Goal: Task Accomplishment & Management: Complete application form

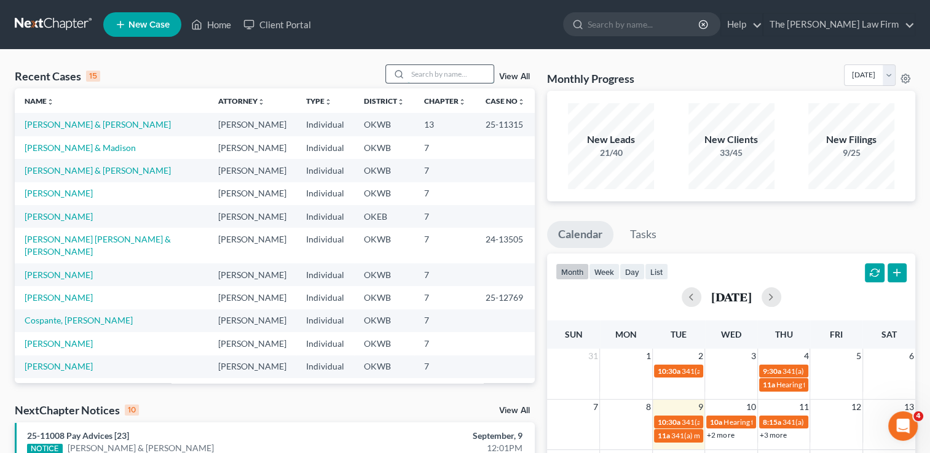
click at [437, 73] on input "search" at bounding box center [450, 74] width 86 height 18
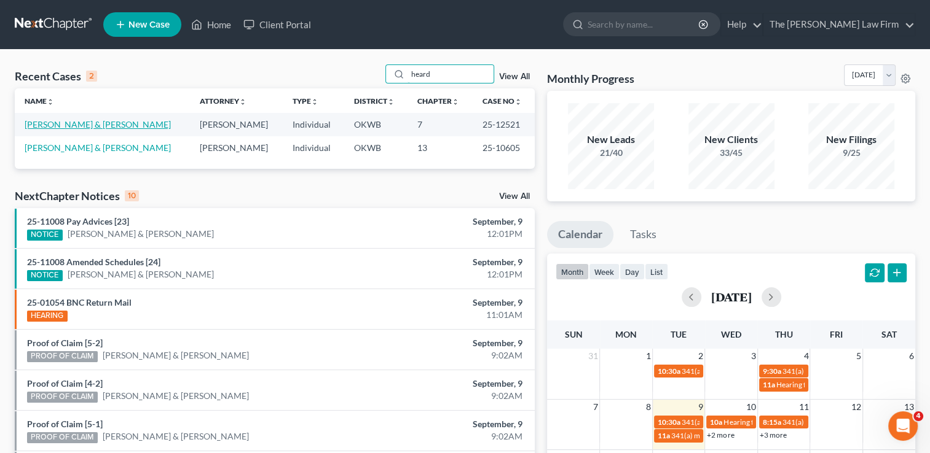
type input "heard"
click at [78, 124] on link "[PERSON_NAME] & [PERSON_NAME]" at bounding box center [98, 124] width 146 height 10
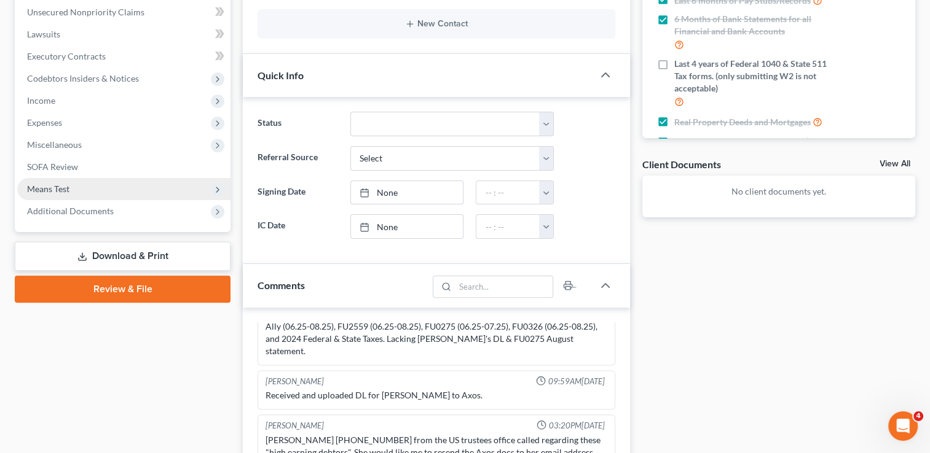
scroll to position [246, 0]
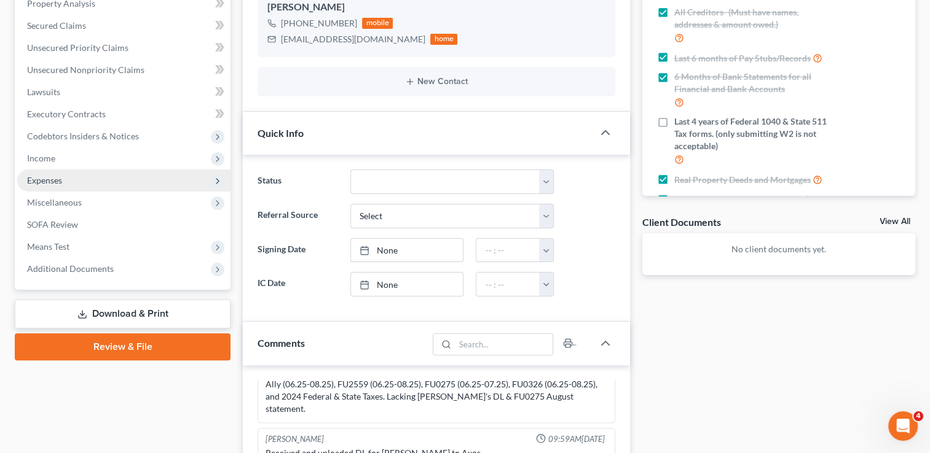
click at [58, 178] on span "Expenses" at bounding box center [44, 180] width 35 height 10
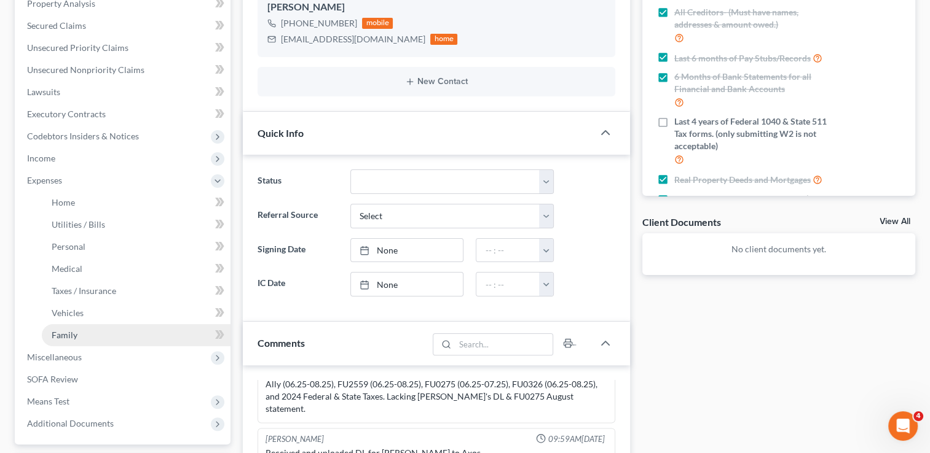
click at [72, 332] on span "Family" at bounding box center [65, 335] width 26 height 10
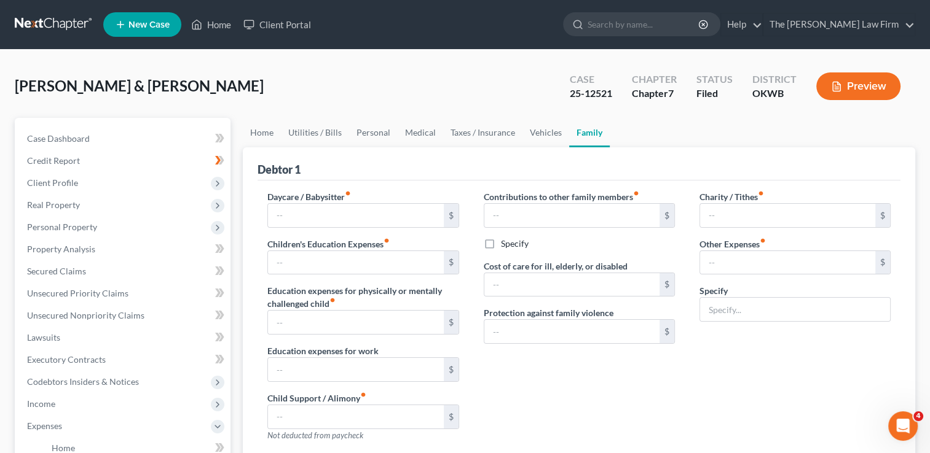
type input "0.00"
type input "100.00"
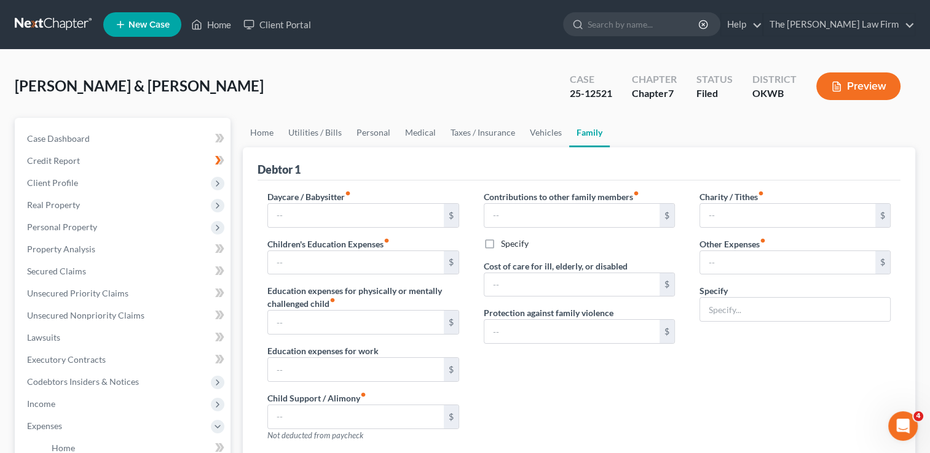
type input "0.00"
type input "600.00"
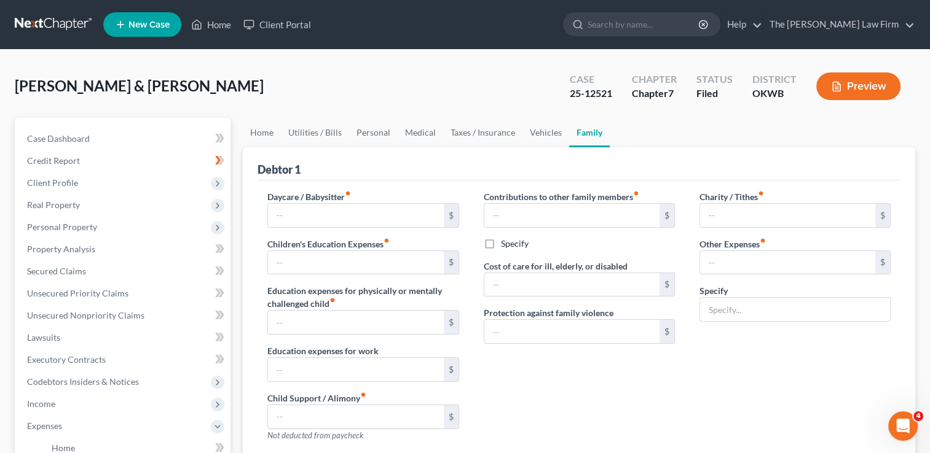
type input "Dog Expenses & vet bills"
radio input "true"
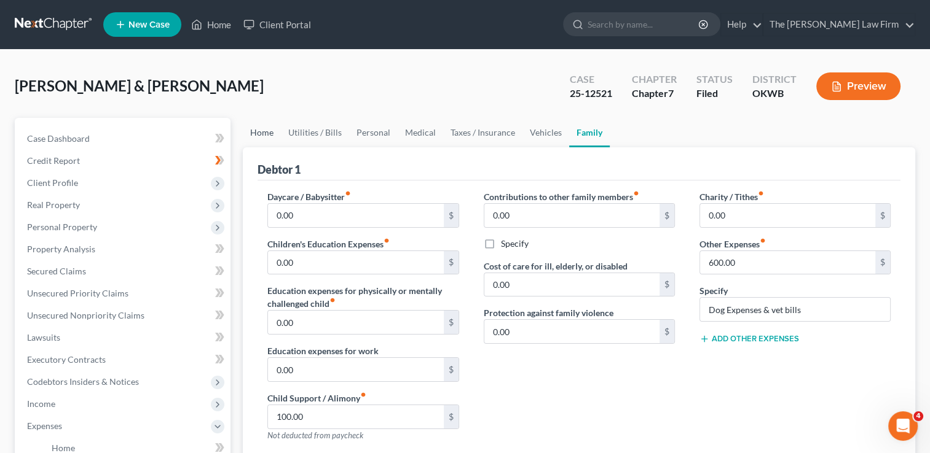
click at [261, 135] on link "Home" at bounding box center [262, 132] width 38 height 29
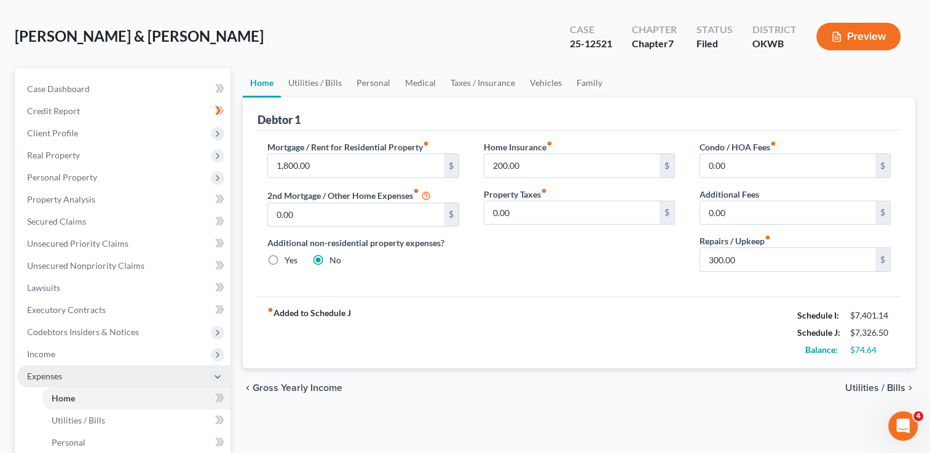
scroll to position [123, 0]
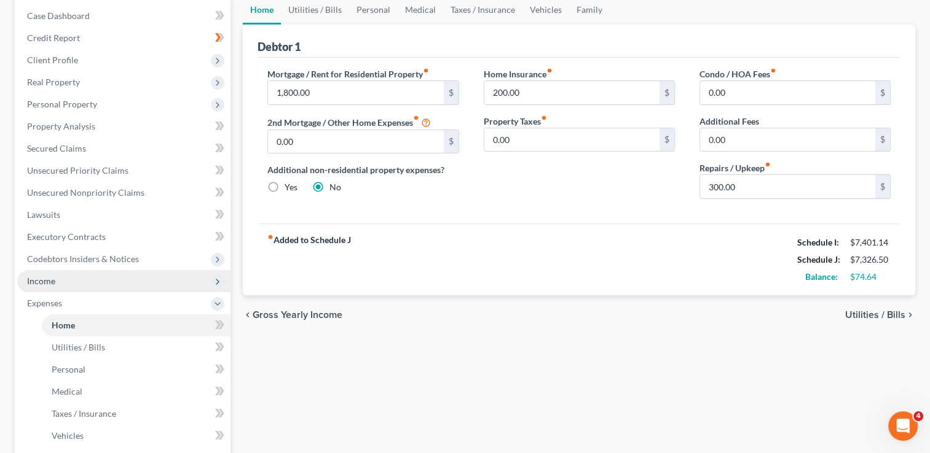
click at [71, 281] on span "Income" at bounding box center [123, 281] width 213 height 22
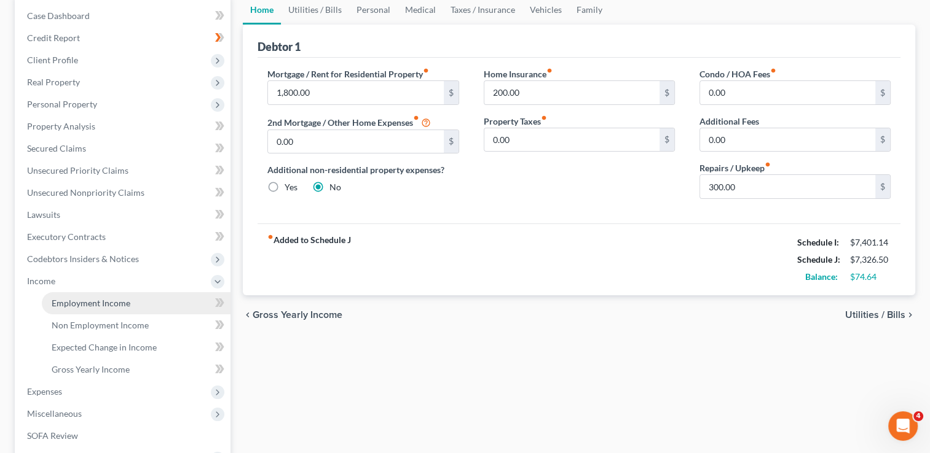
click at [101, 304] on span "Employment Income" at bounding box center [91, 303] width 79 height 10
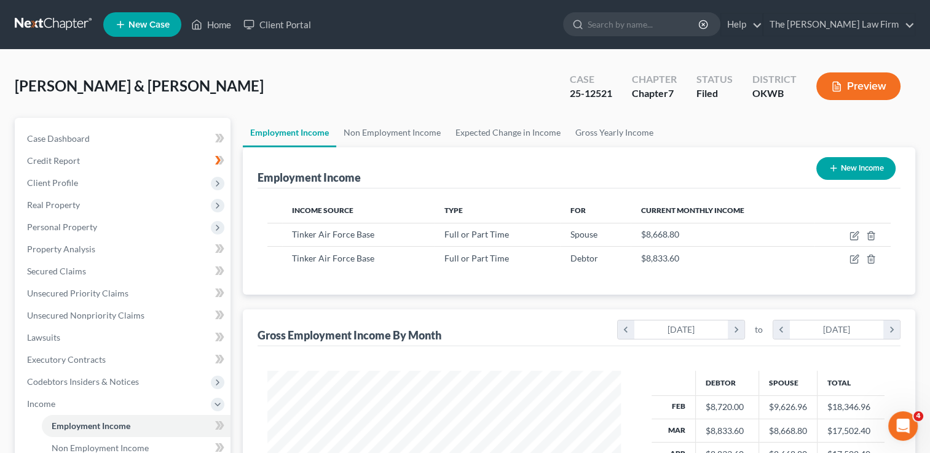
scroll to position [219, 378]
click at [386, 124] on link "Non Employment Income" at bounding box center [392, 132] width 112 height 29
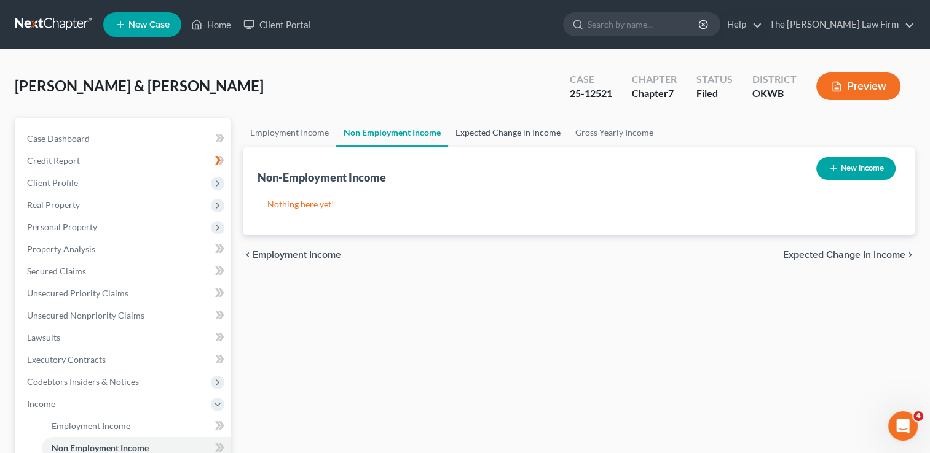
click at [507, 130] on link "Expected Change in Income" at bounding box center [508, 132] width 120 height 29
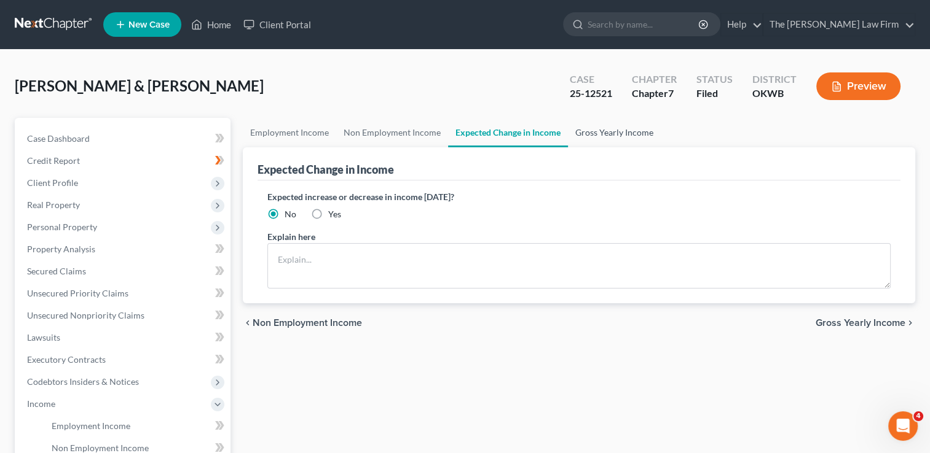
click at [602, 134] on link "Gross Yearly Income" at bounding box center [614, 132] width 93 height 29
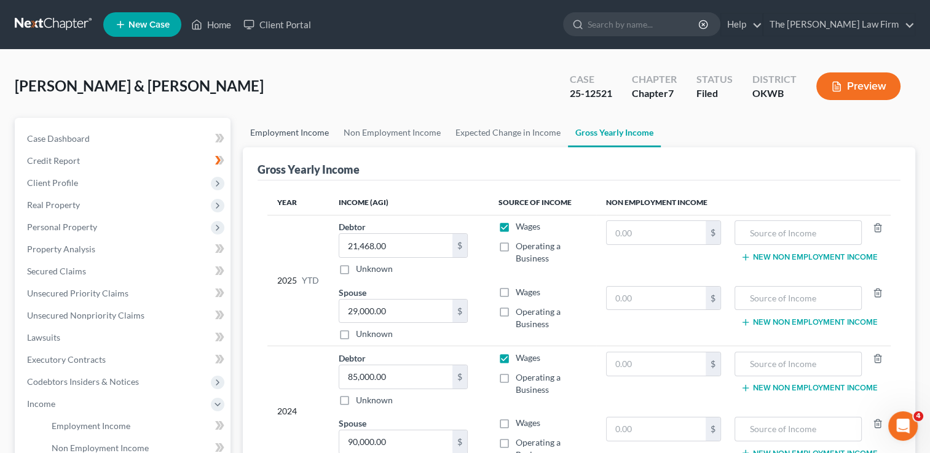
click at [294, 137] on link "Employment Income" at bounding box center [289, 132] width 93 height 29
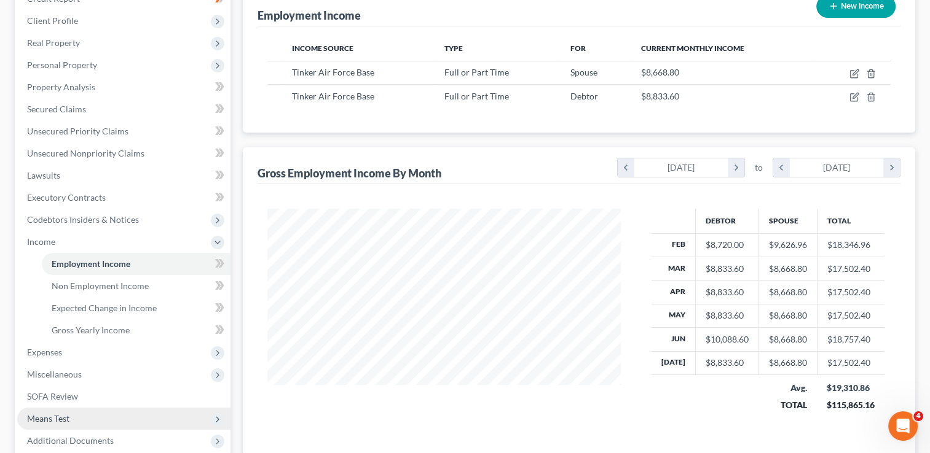
scroll to position [184, 0]
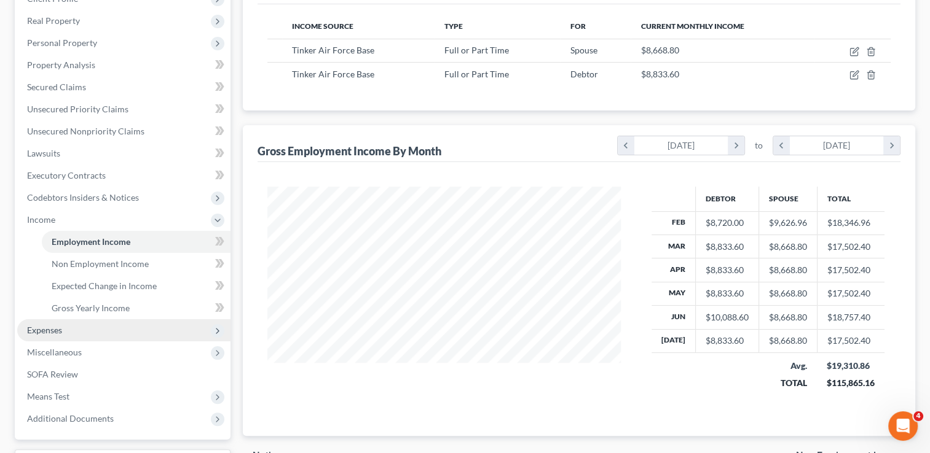
click at [91, 334] on span "Expenses" at bounding box center [123, 330] width 213 height 22
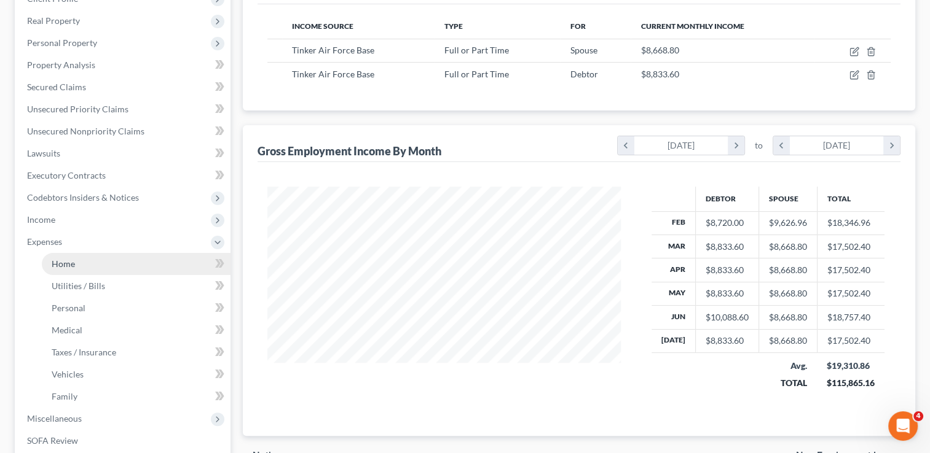
click at [98, 265] on link "Home" at bounding box center [136, 264] width 189 height 22
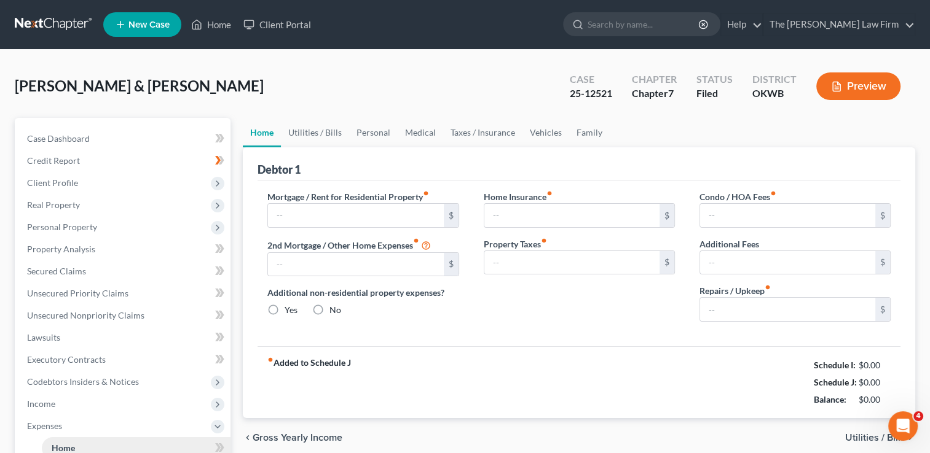
type input "1,800.00"
type input "0.00"
radio input "true"
type input "200.00"
type input "0.00"
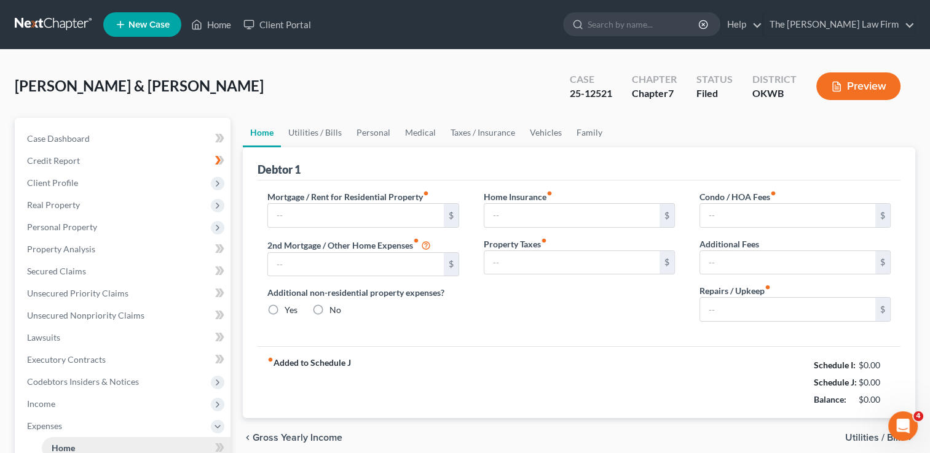
type input "0.00"
type input "300.00"
click at [314, 131] on link "Utilities / Bills" at bounding box center [315, 132] width 68 height 29
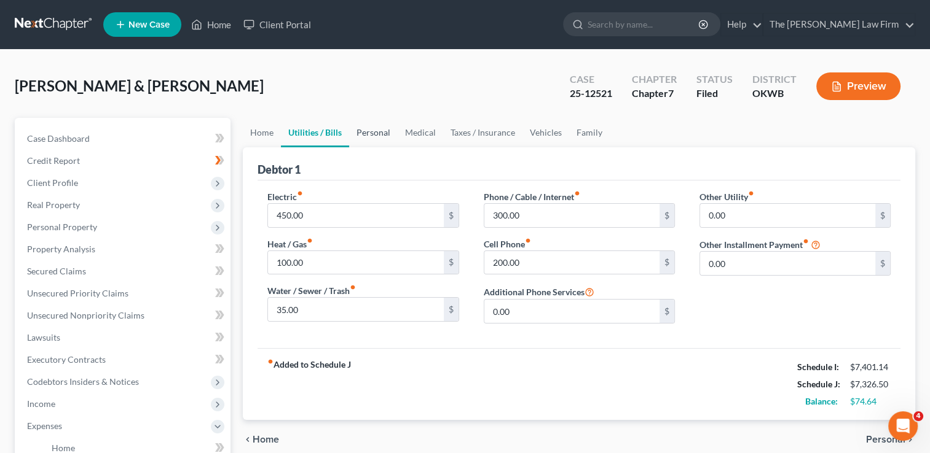
click at [371, 131] on link "Personal" at bounding box center [373, 132] width 49 height 29
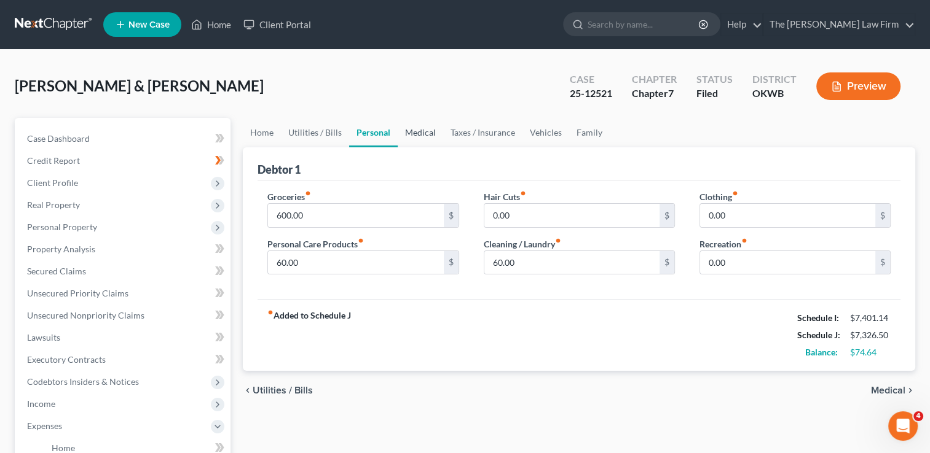
click at [417, 134] on link "Medical" at bounding box center [420, 132] width 45 height 29
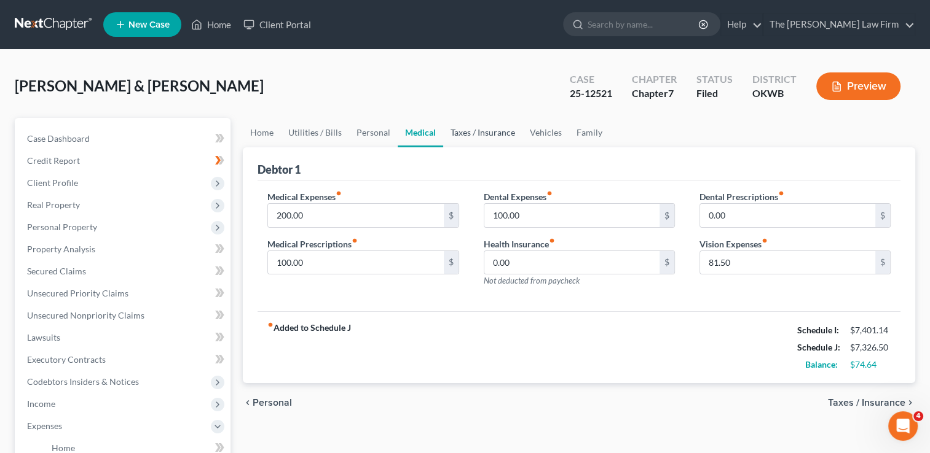
click at [474, 133] on link "Taxes / Insurance" at bounding box center [482, 132] width 79 height 29
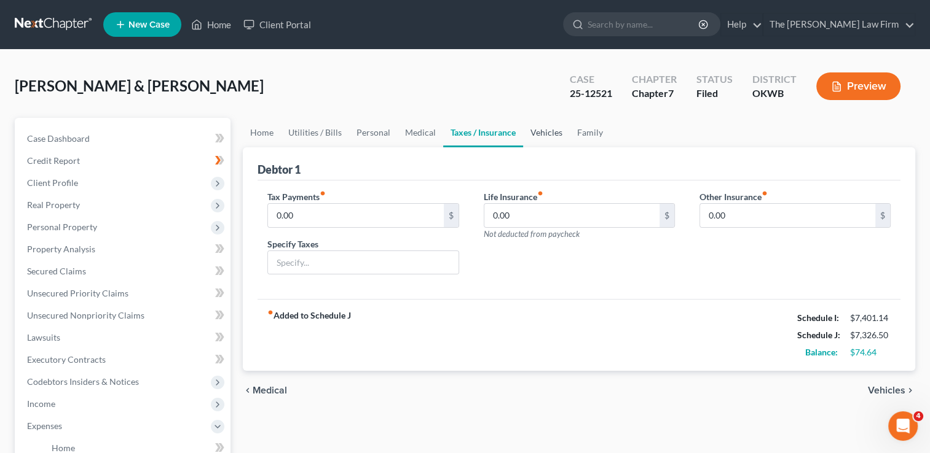
click at [542, 128] on link "Vehicles" at bounding box center [546, 132] width 47 height 29
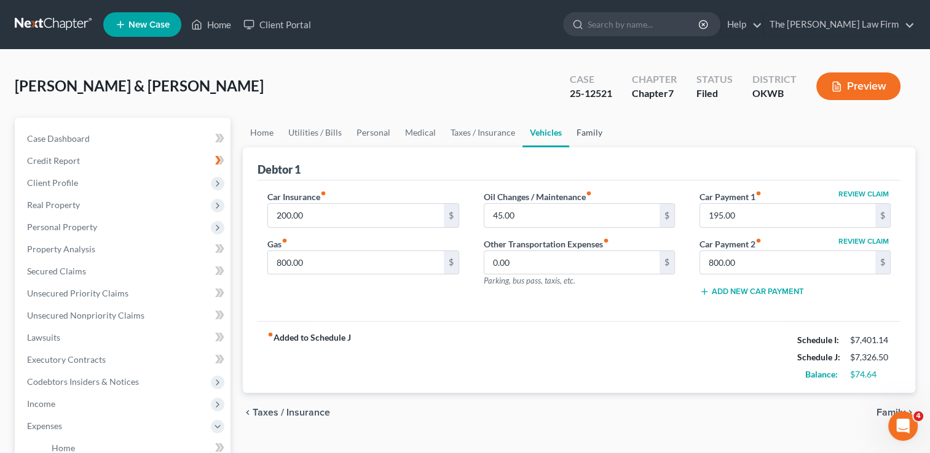
click at [586, 136] on link "Family" at bounding box center [589, 132] width 41 height 29
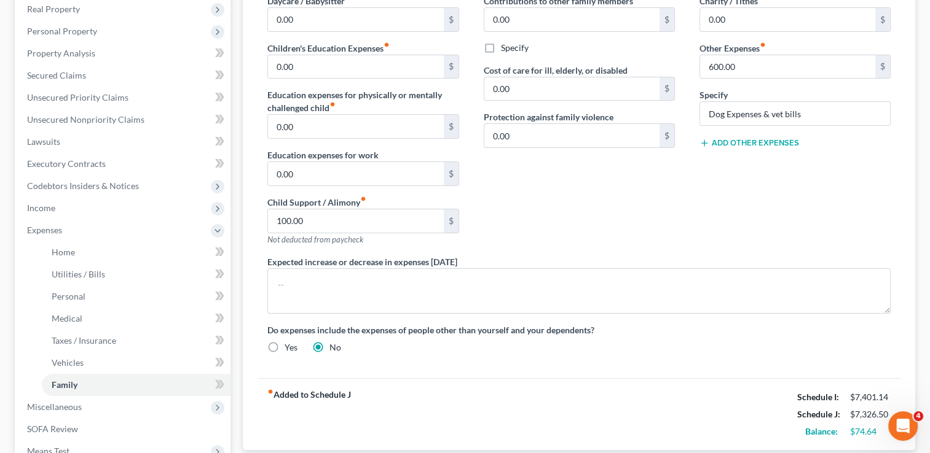
scroll to position [123, 0]
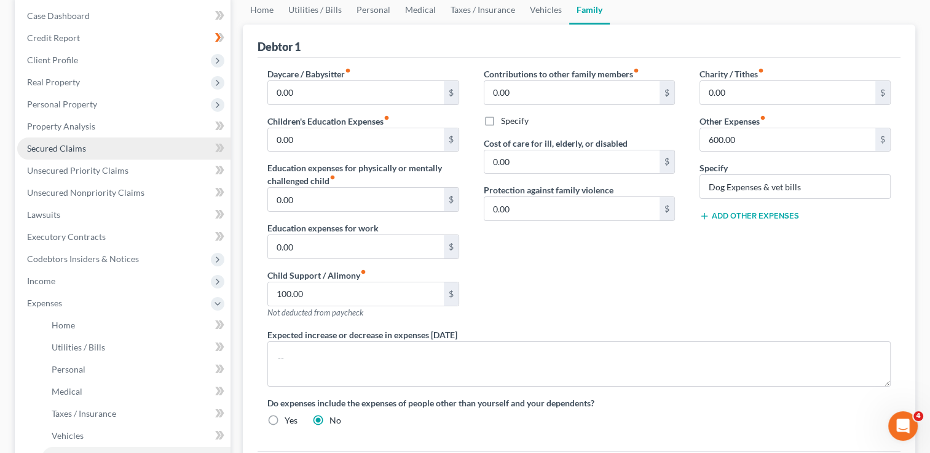
click at [80, 147] on span "Secured Claims" at bounding box center [56, 148] width 59 height 10
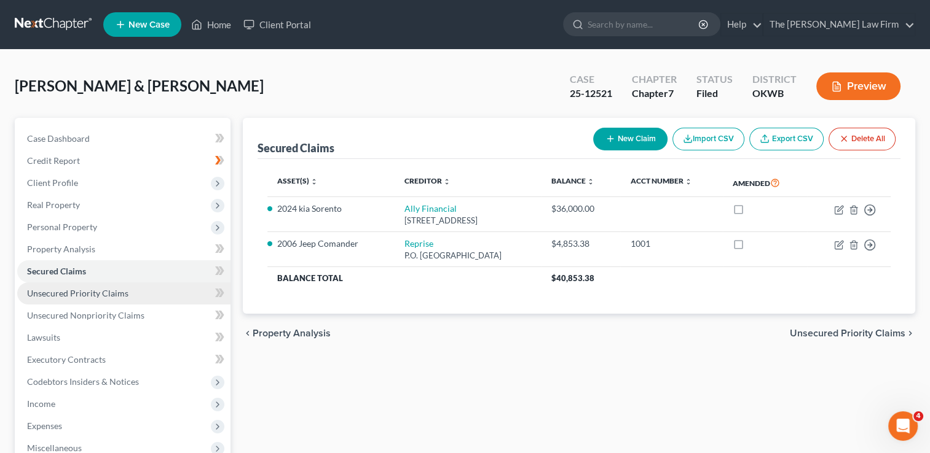
click at [84, 294] on span "Unsecured Priority Claims" at bounding box center [77, 293] width 101 height 10
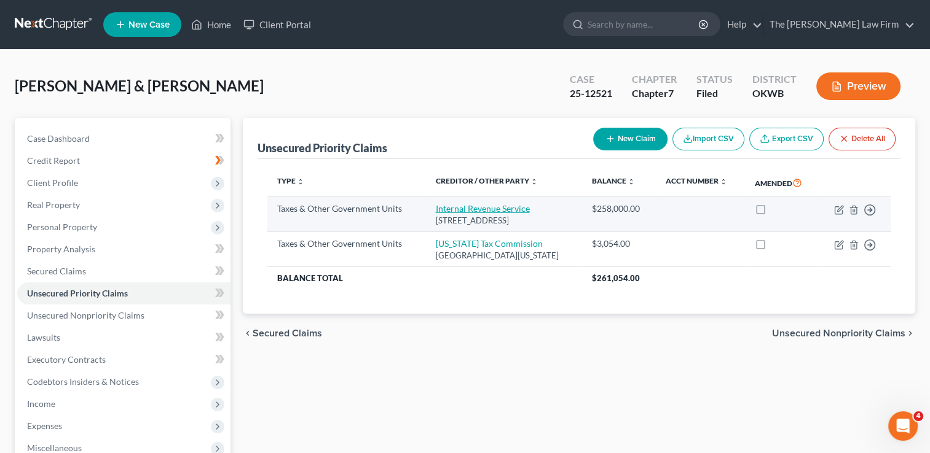
click at [474, 208] on link "Internal Revenue Service" at bounding box center [483, 208] width 94 height 10
select select "0"
select select "39"
select select "2"
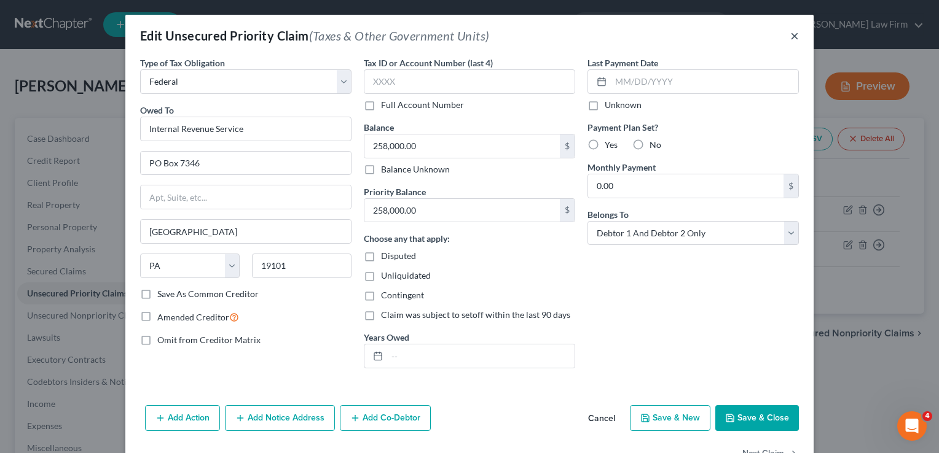
click at [790, 36] on button "×" at bounding box center [794, 35] width 9 height 15
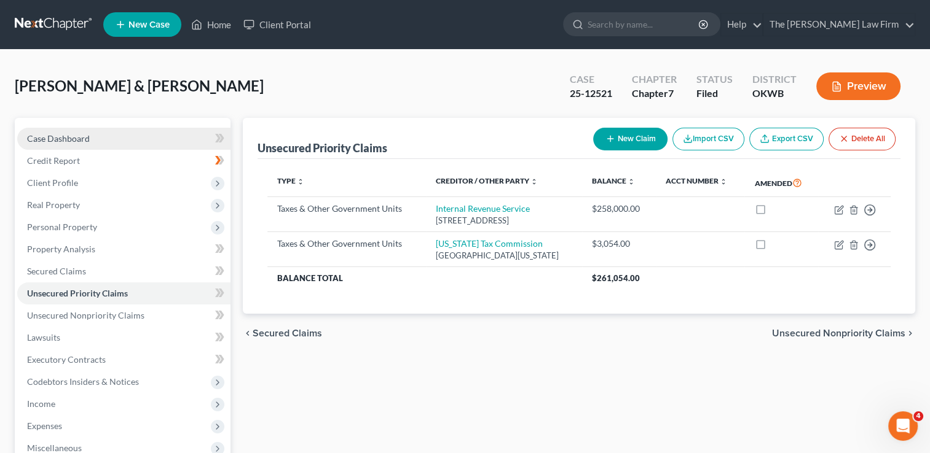
click at [76, 139] on span "Case Dashboard" at bounding box center [58, 138] width 63 height 10
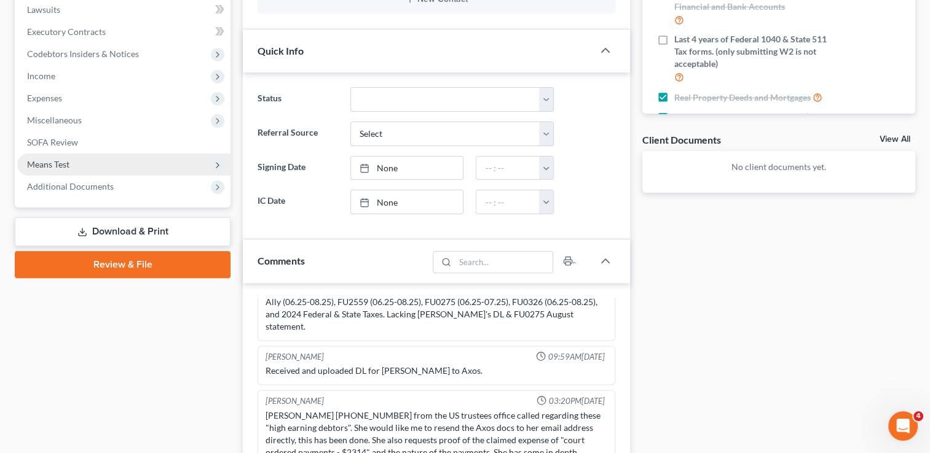
scroll to position [307, 0]
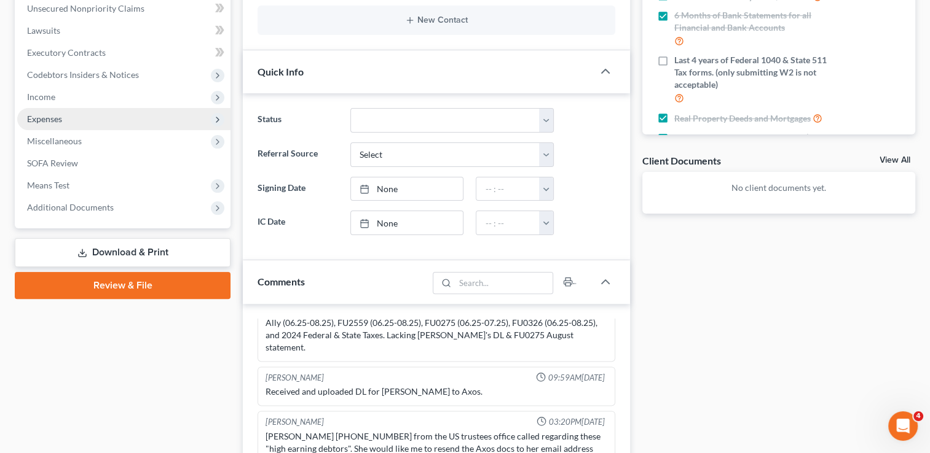
click at [66, 118] on span "Expenses" at bounding box center [123, 119] width 213 height 22
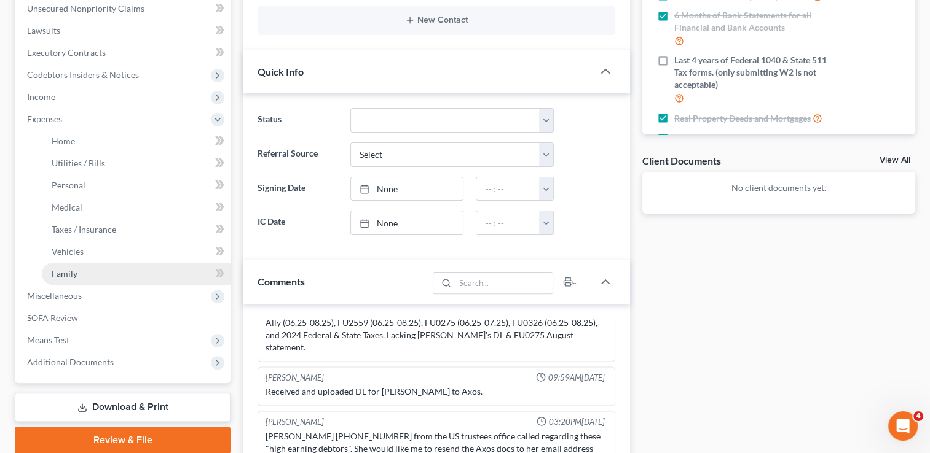
click at [77, 273] on link "Family" at bounding box center [136, 274] width 189 height 22
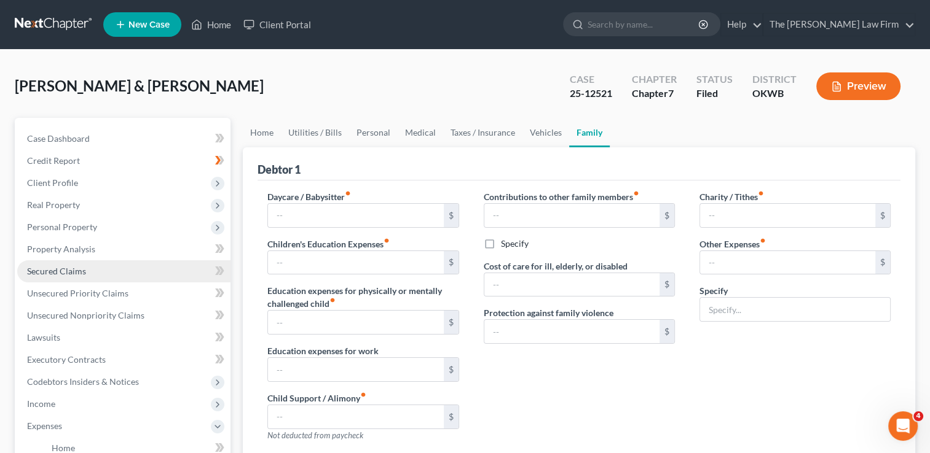
type input "0.00"
type input "100.00"
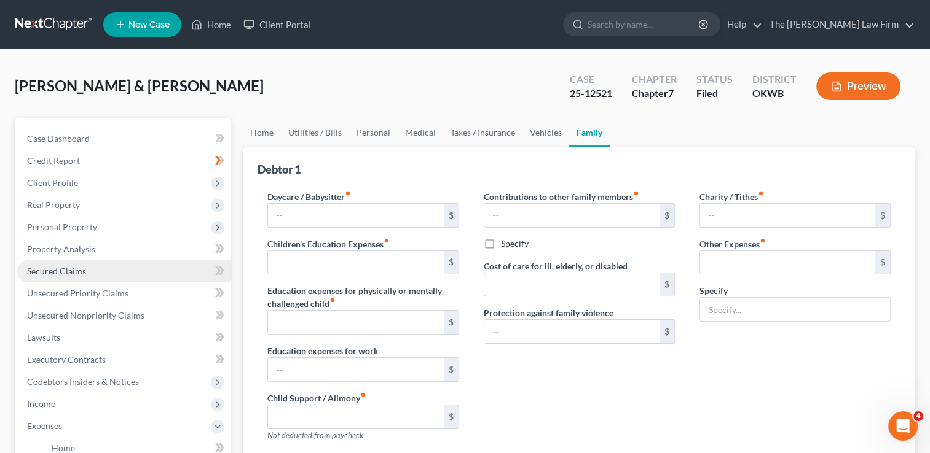
type input "0.00"
type input "600.00"
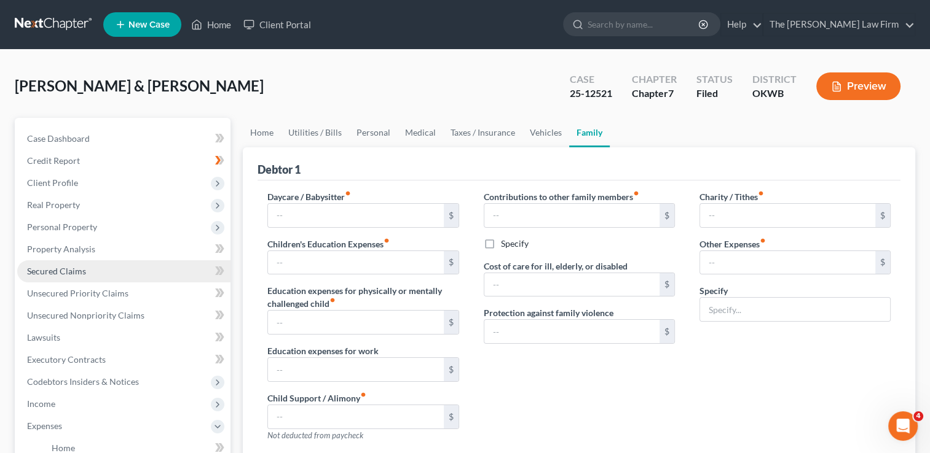
type input "Dog Expenses & vet bills"
radio input "true"
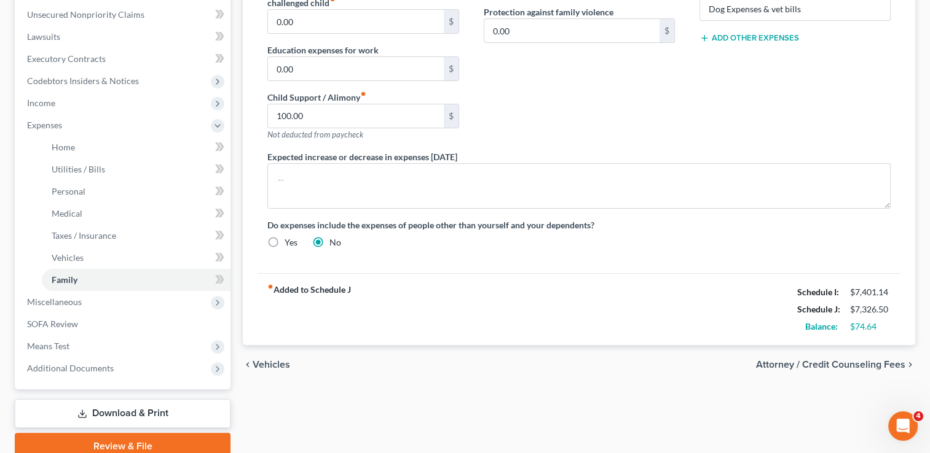
scroll to position [307, 0]
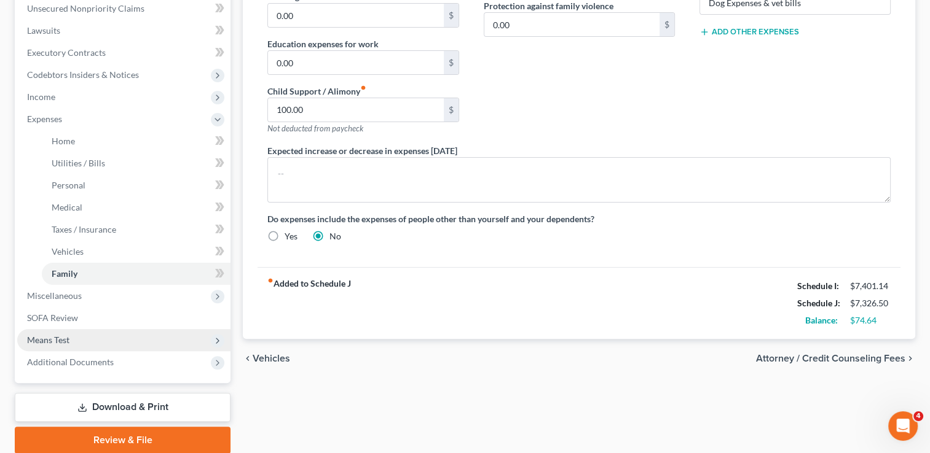
click at [47, 339] on span "Means Test" at bounding box center [48, 340] width 42 height 10
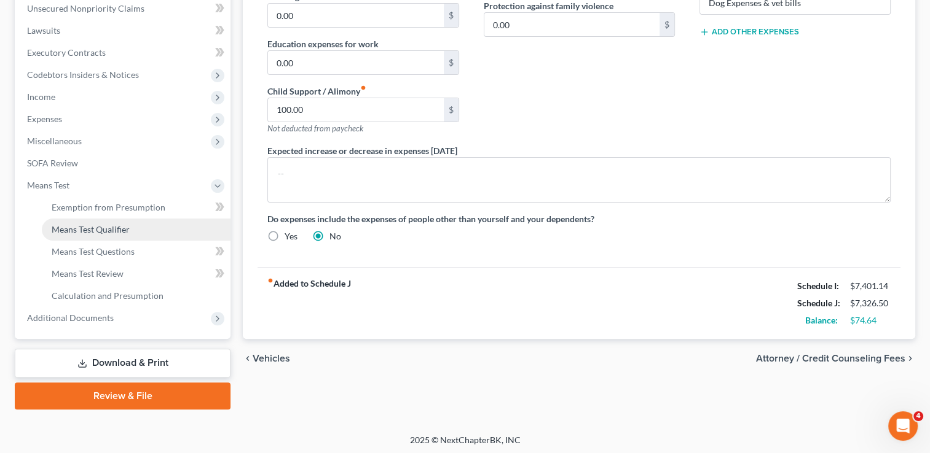
click at [113, 230] on span "Means Test Qualifier" at bounding box center [91, 229] width 78 height 10
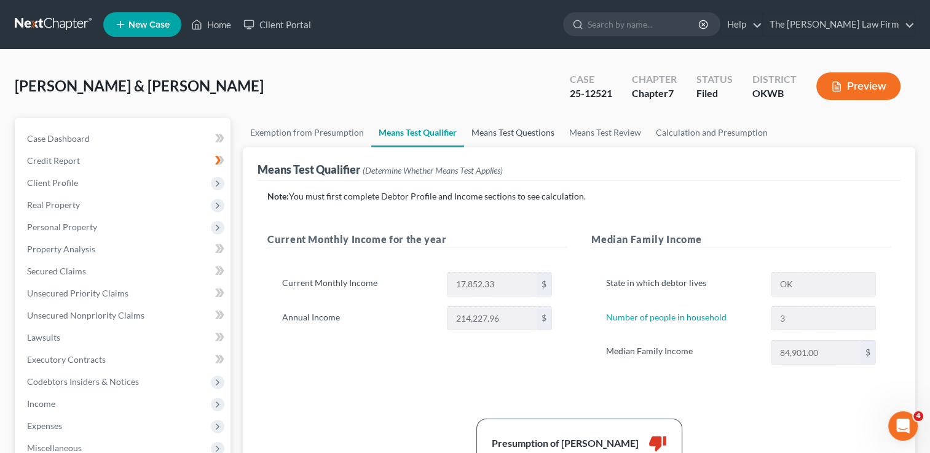
click at [536, 135] on link "Means Test Questions" at bounding box center [513, 132] width 98 height 29
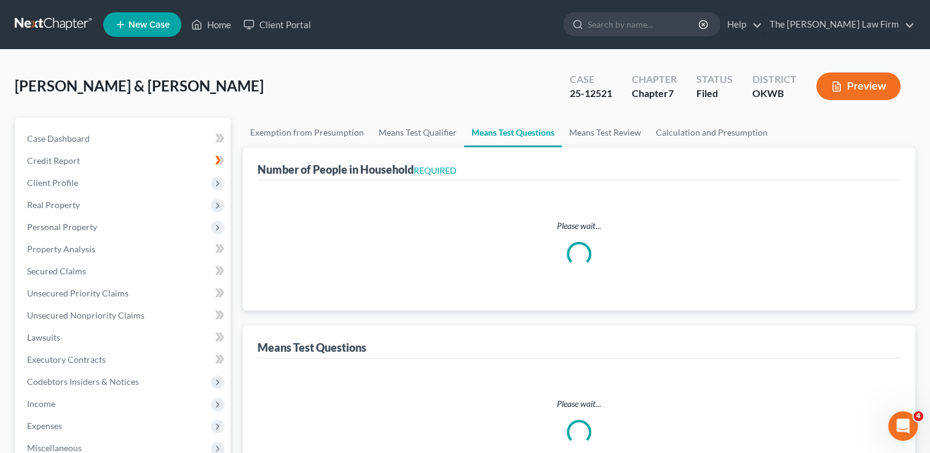
select select "1"
select select "60"
select select "1"
select select "60"
select select "2"
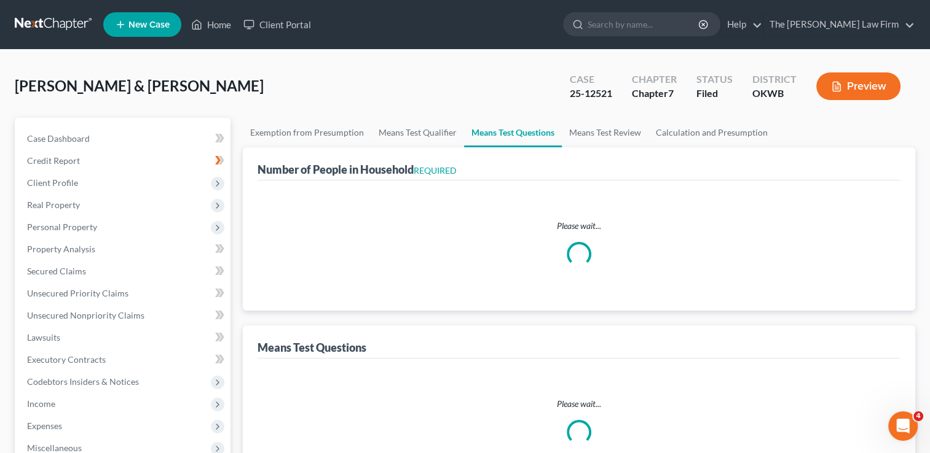
select select "60"
select select "3"
select select "2"
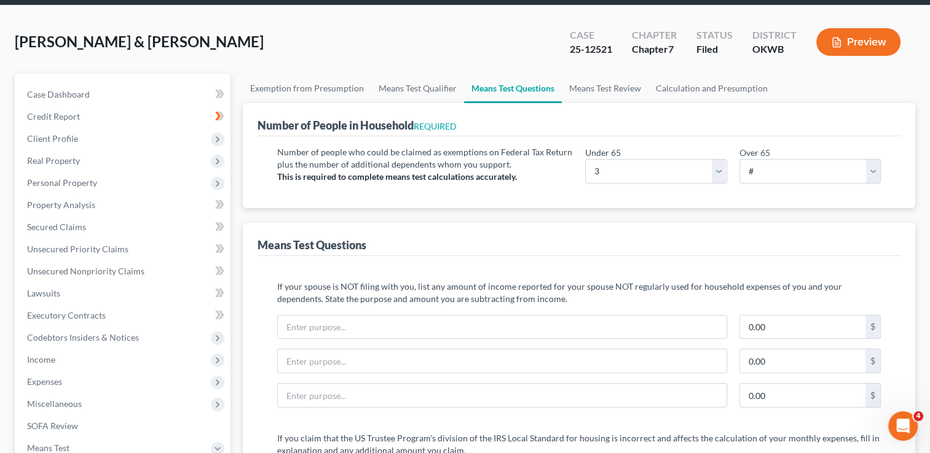
scroll to position [123, 0]
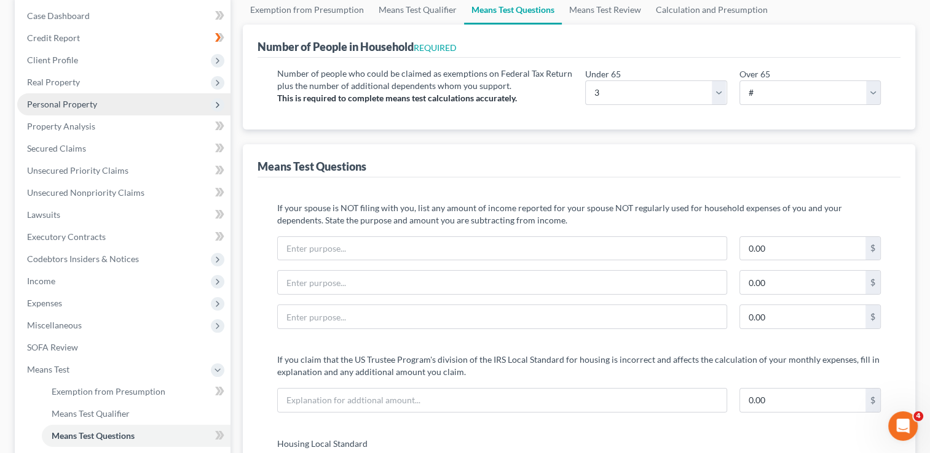
click at [84, 103] on span "Personal Property" at bounding box center [62, 104] width 70 height 10
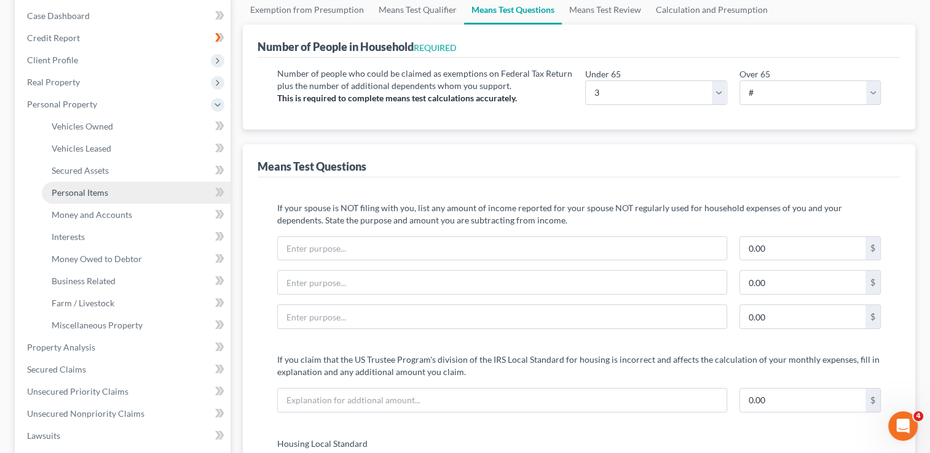
click at [96, 194] on span "Personal Items" at bounding box center [80, 192] width 57 height 10
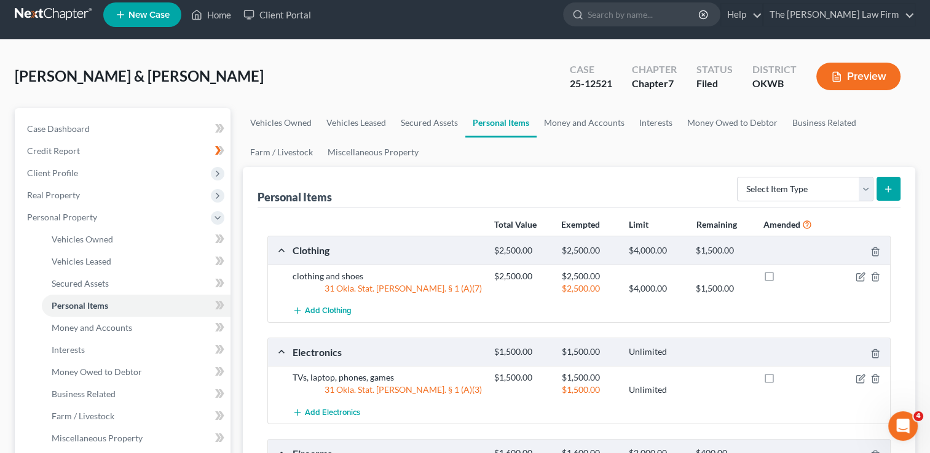
scroll to position [7, 0]
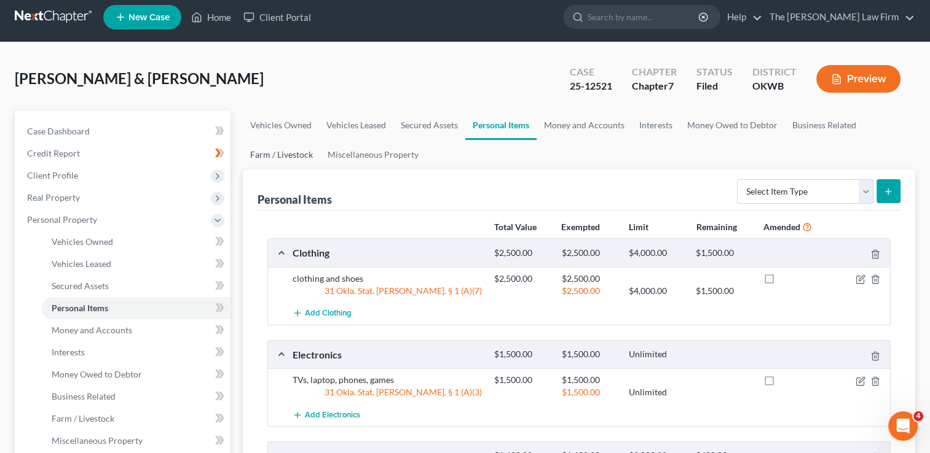
click at [276, 154] on link "Farm / Livestock" at bounding box center [281, 154] width 77 height 29
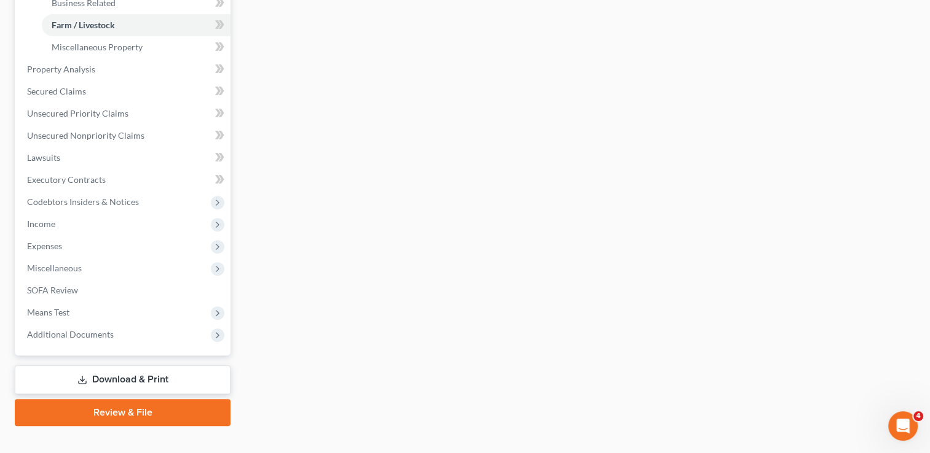
scroll to position [420, 0]
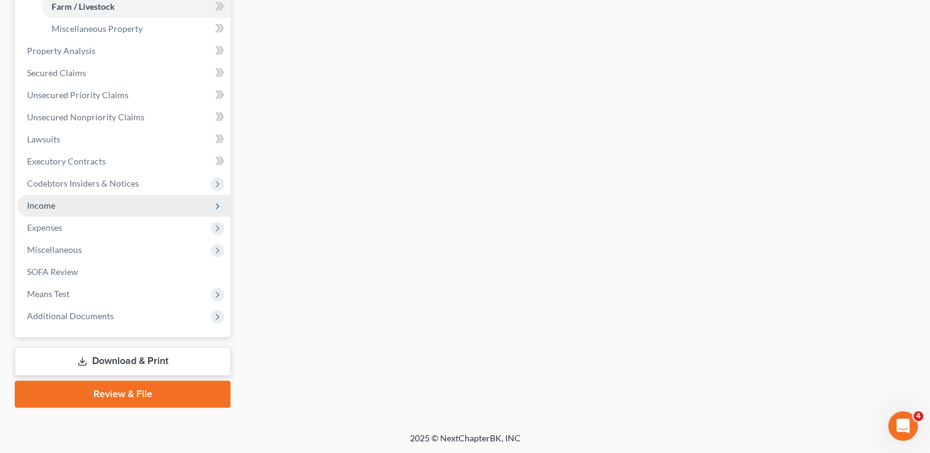
click at [57, 206] on span "Income" at bounding box center [123, 206] width 213 height 22
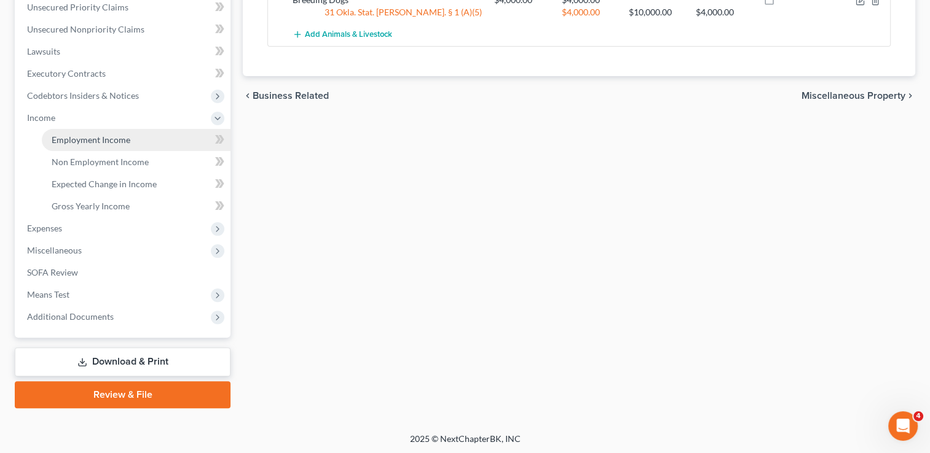
click at [101, 141] on span "Employment Income" at bounding box center [91, 140] width 79 height 10
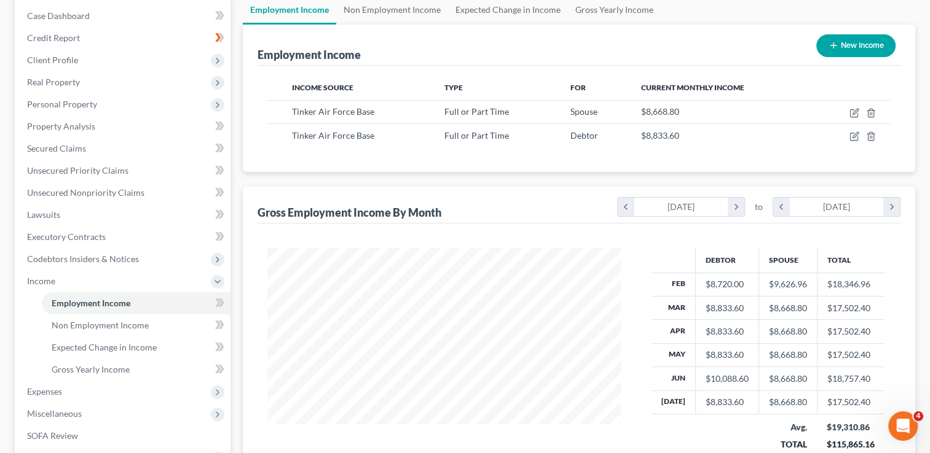
scroll to position [184, 0]
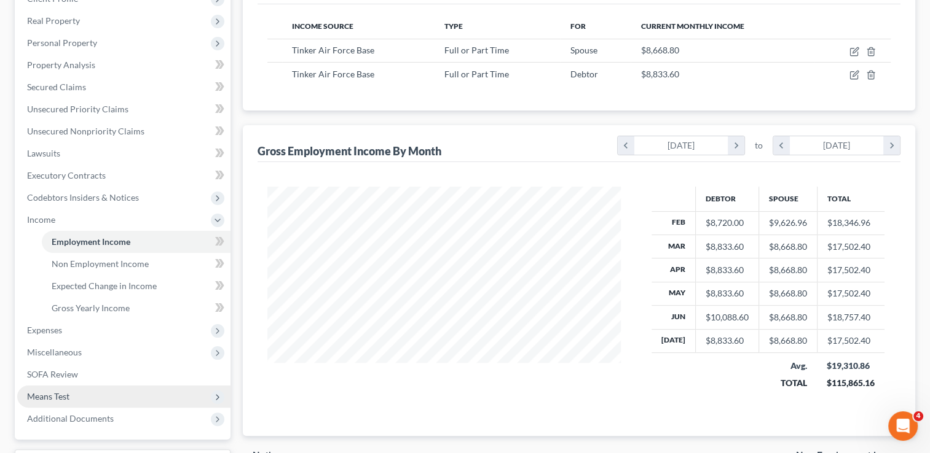
click at [70, 396] on span "Means Test" at bounding box center [123, 397] width 213 height 22
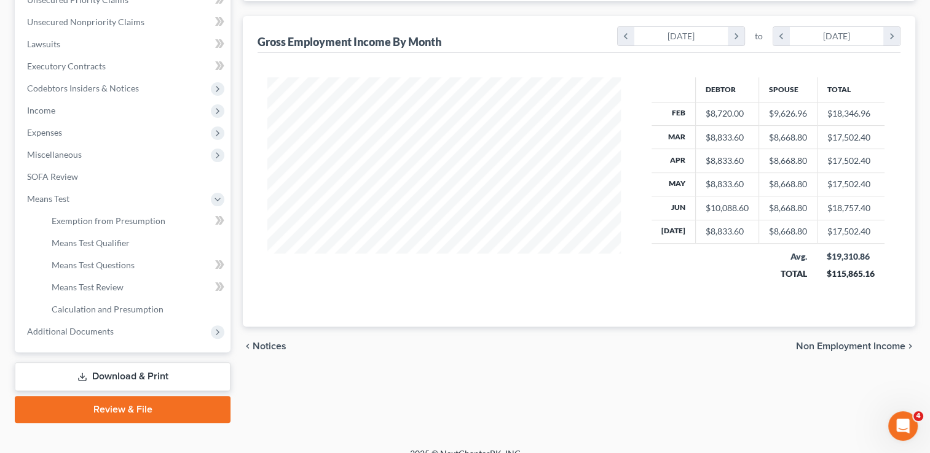
scroll to position [307, 0]
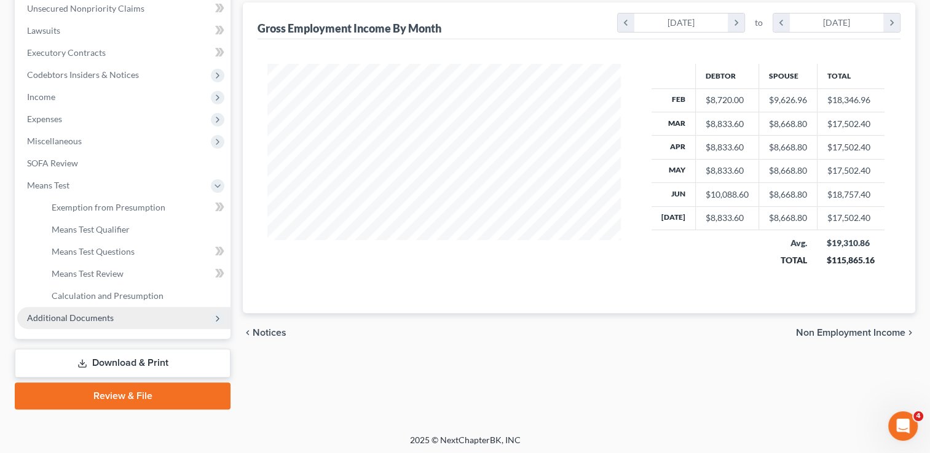
click at [90, 310] on span "Additional Documents" at bounding box center [123, 318] width 213 height 22
click at [96, 316] on span "Download History" at bounding box center [87, 318] width 71 height 10
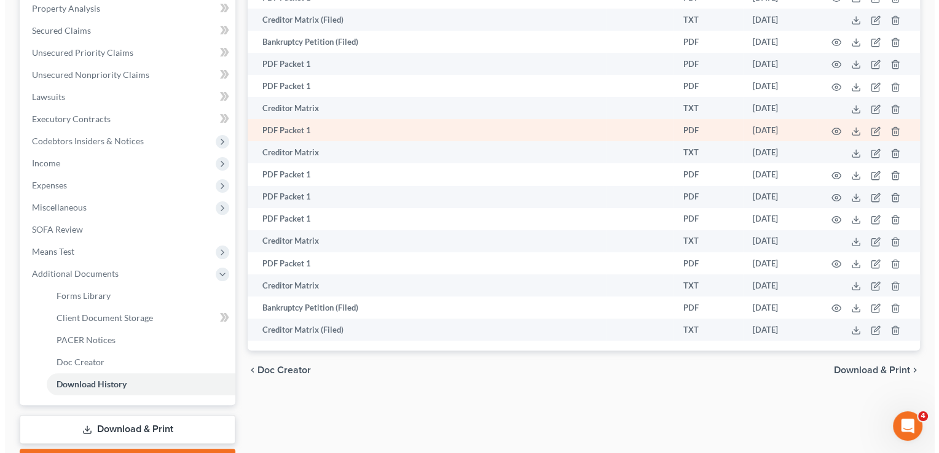
scroll to position [307, 0]
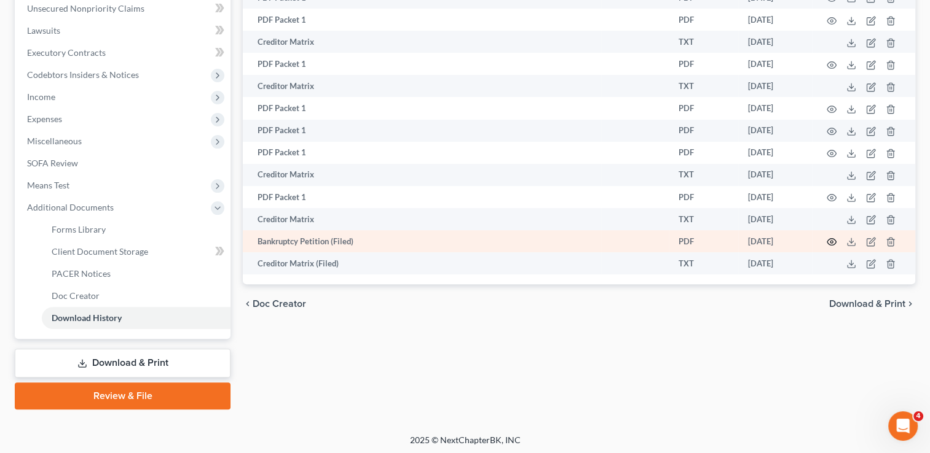
click at [830, 243] on circle "button" at bounding box center [831, 242] width 2 height 2
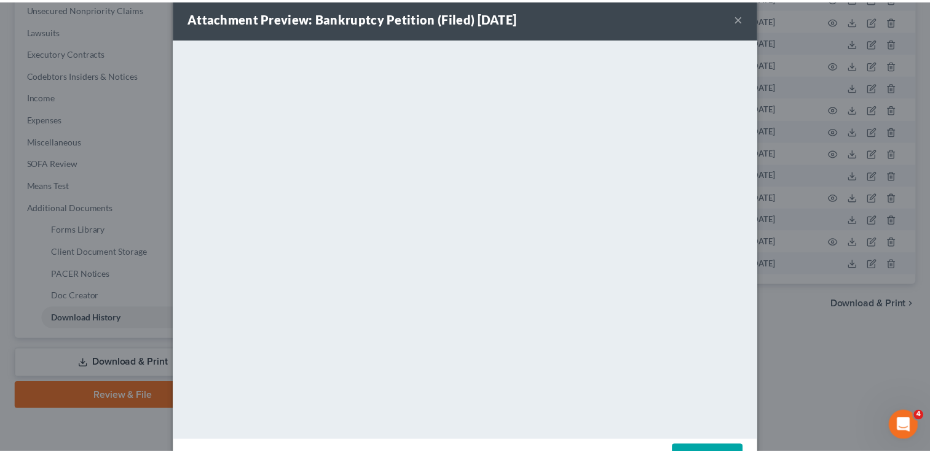
scroll to position [0, 0]
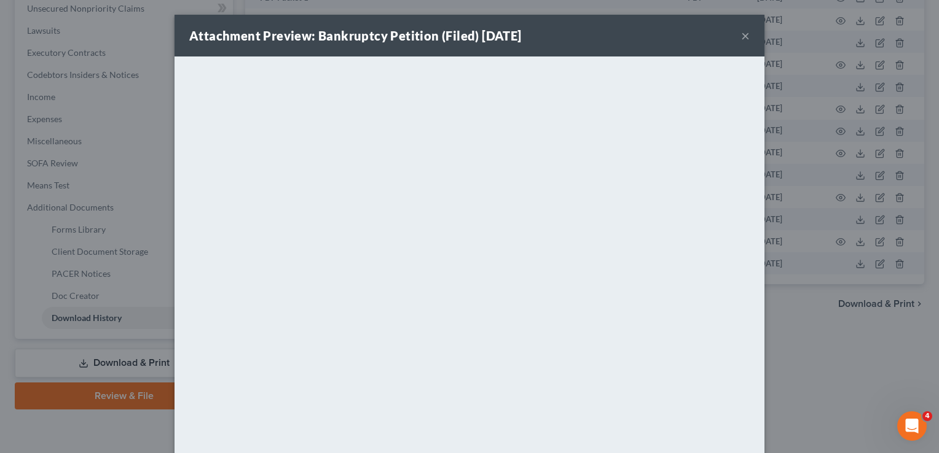
click at [741, 36] on button "×" at bounding box center [745, 35] width 9 height 15
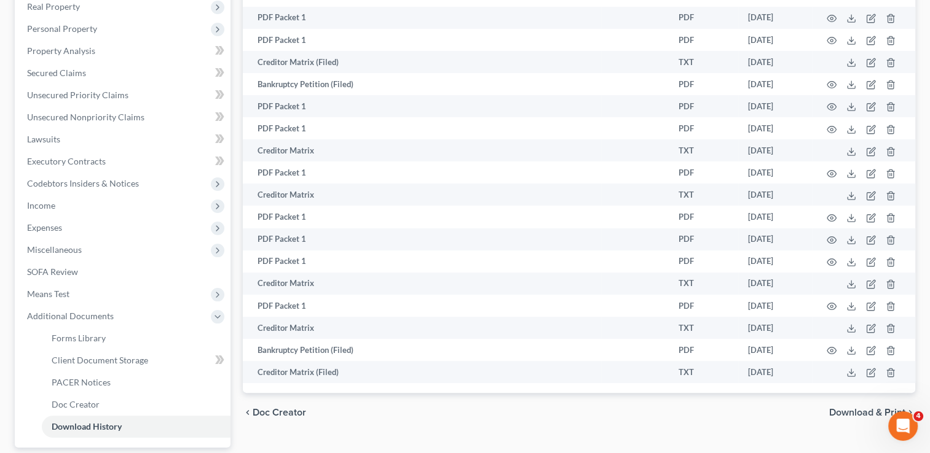
scroll to position [184, 0]
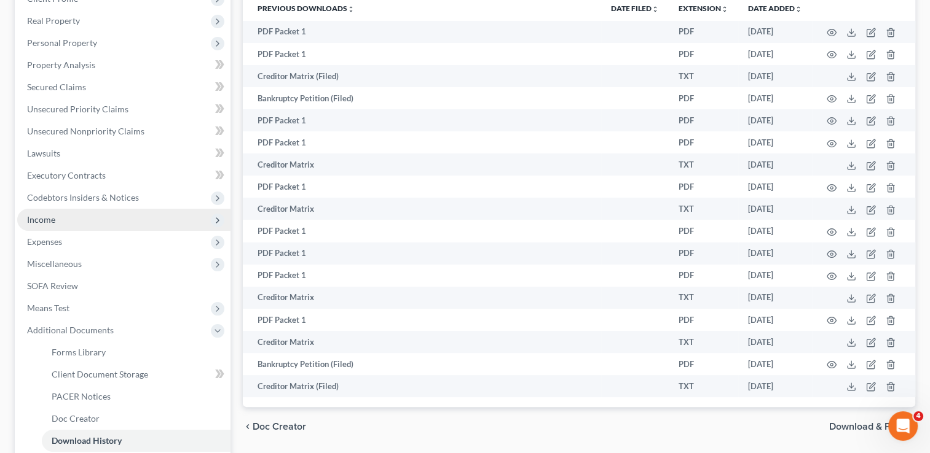
click at [44, 220] on span "Income" at bounding box center [41, 219] width 28 height 10
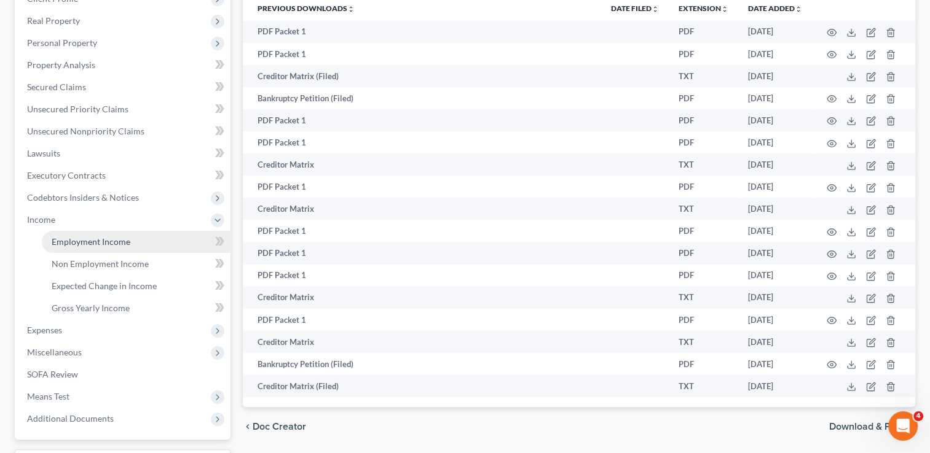
click at [98, 241] on span "Employment Income" at bounding box center [91, 242] width 79 height 10
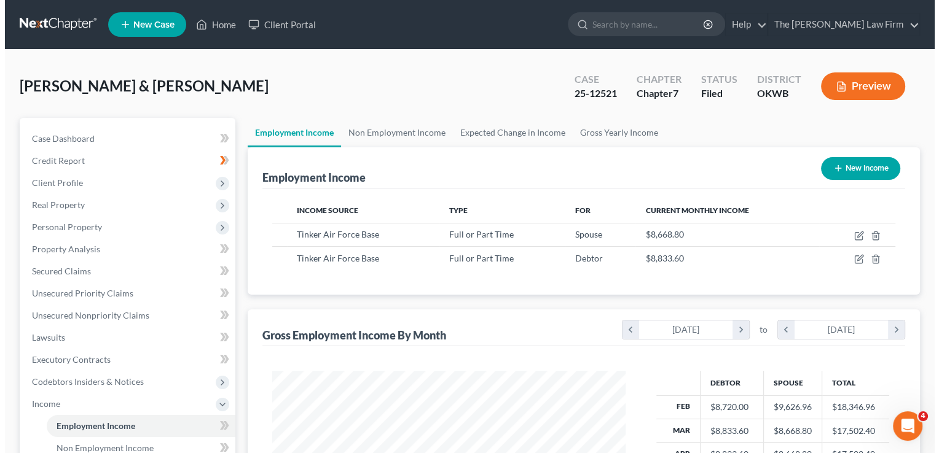
scroll to position [219, 378]
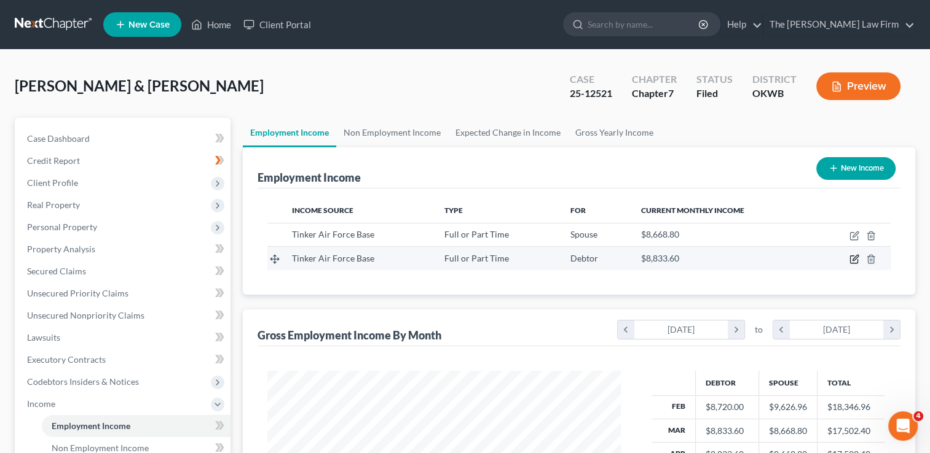
click at [852, 257] on icon "button" at bounding box center [854, 259] width 10 height 10
select select "0"
select select "37"
select select "1"
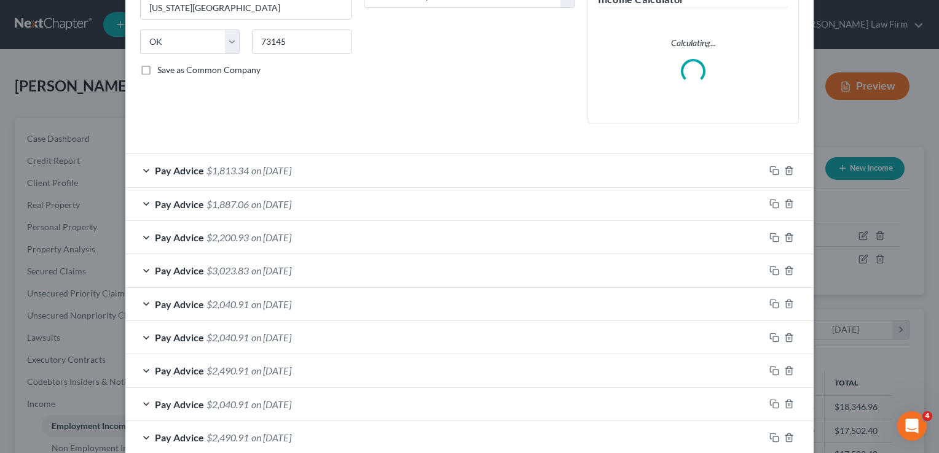
scroll to position [246, 0]
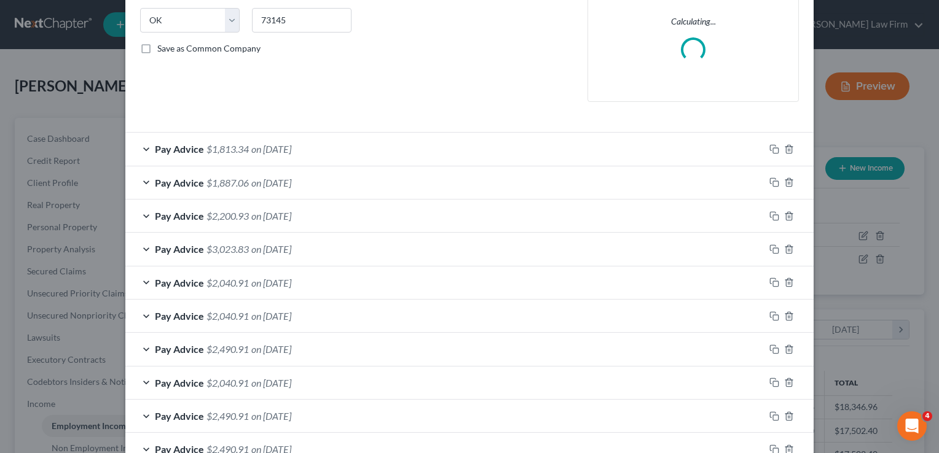
click at [354, 146] on div "Pay Advice $1,813.34 on [DATE]" at bounding box center [444, 149] width 639 height 33
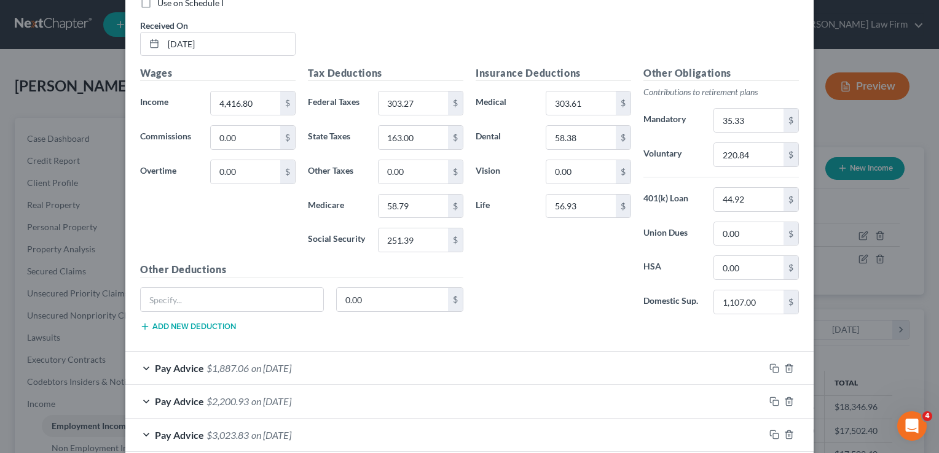
scroll to position [528, 0]
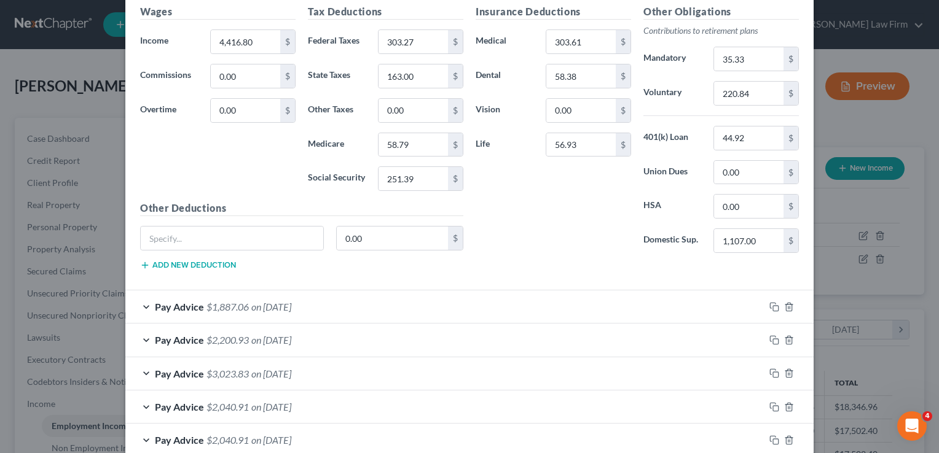
click at [426, 296] on div "Pay Advice $1,887.06 on [DATE]" at bounding box center [444, 307] width 639 height 33
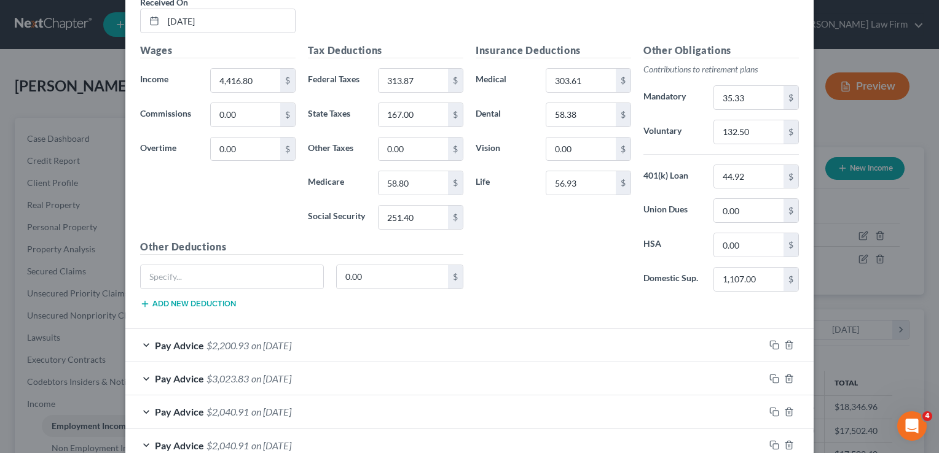
scroll to position [958, 0]
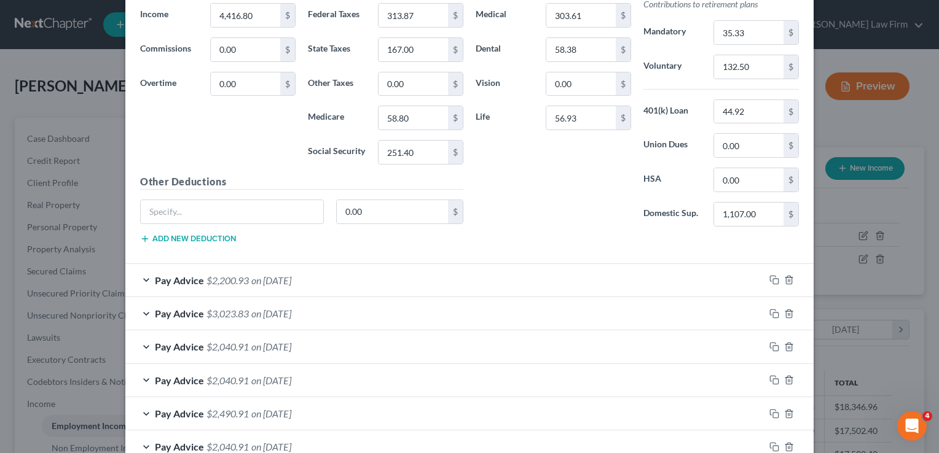
click at [353, 280] on div "Pay Advice $2,200.93 on [DATE]" at bounding box center [444, 280] width 639 height 33
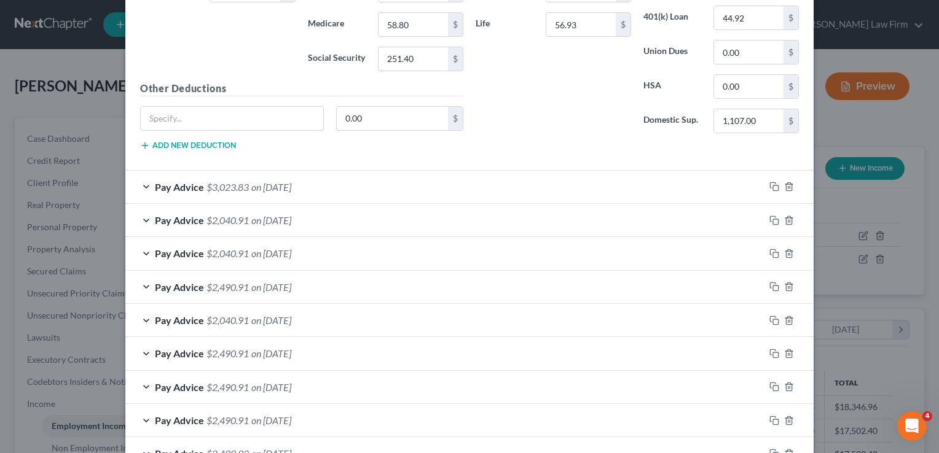
scroll to position [1536, 0]
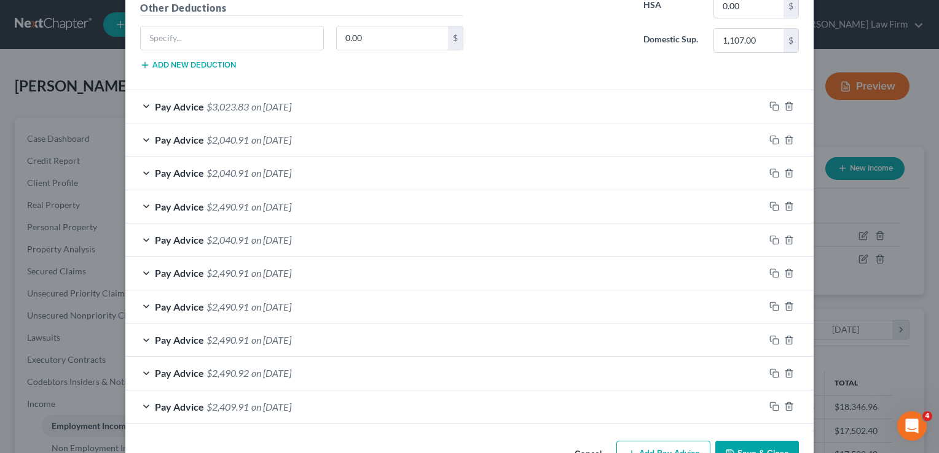
click at [392, 168] on div "Pay Advice $2,040.91 on [DATE]" at bounding box center [444, 173] width 639 height 33
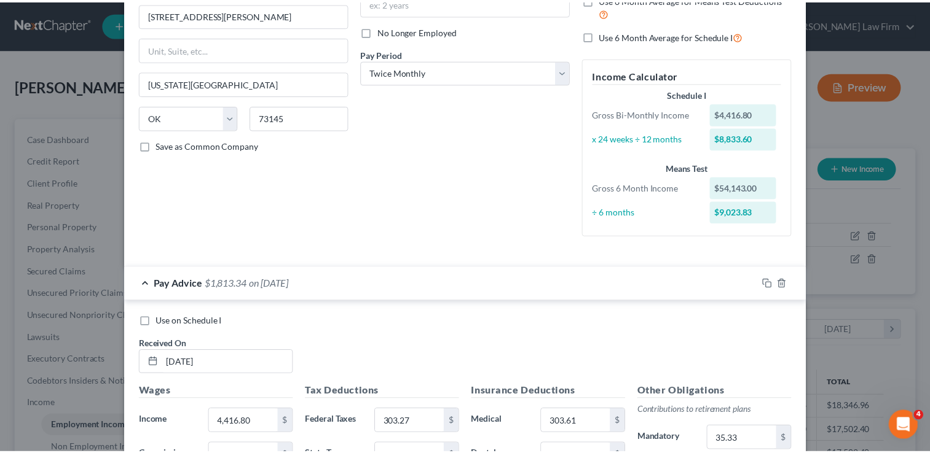
scroll to position [0, 0]
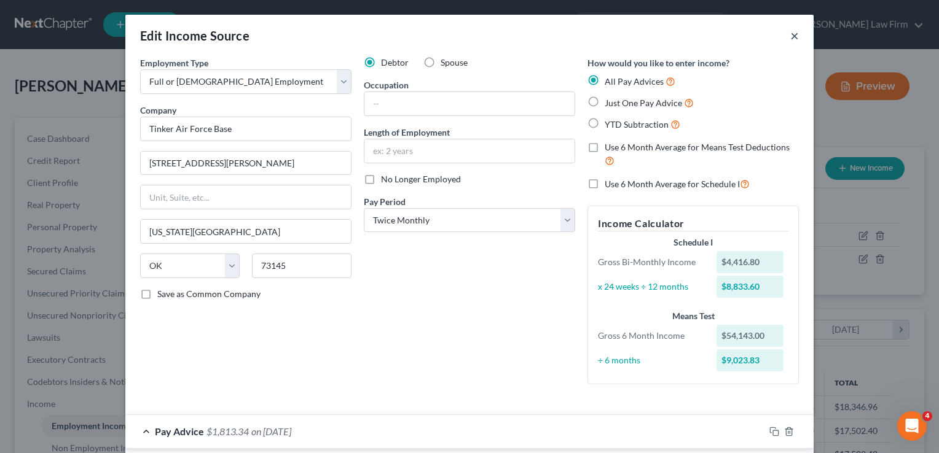
click at [790, 34] on button "×" at bounding box center [794, 35] width 9 height 15
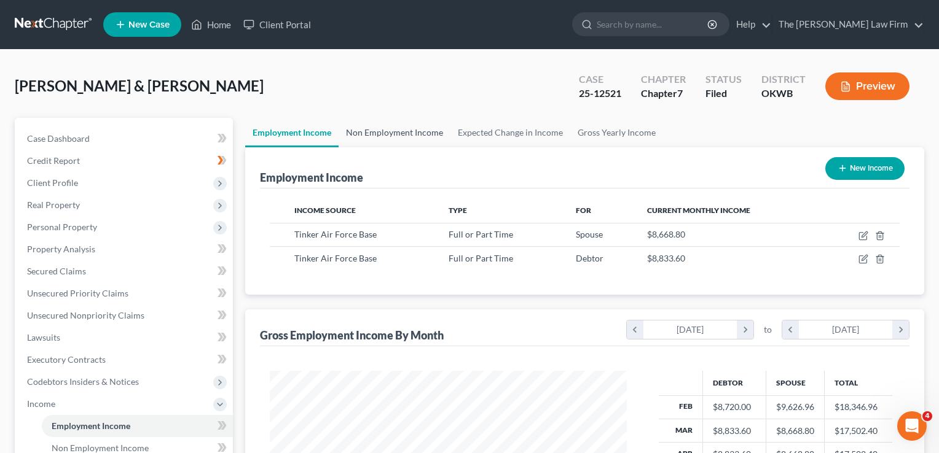
scroll to position [614202, 614043]
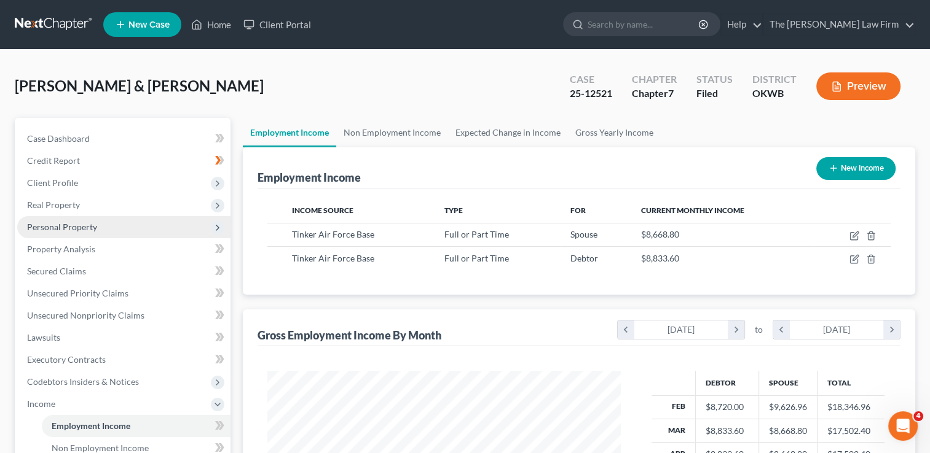
click at [81, 229] on span "Personal Property" at bounding box center [62, 227] width 70 height 10
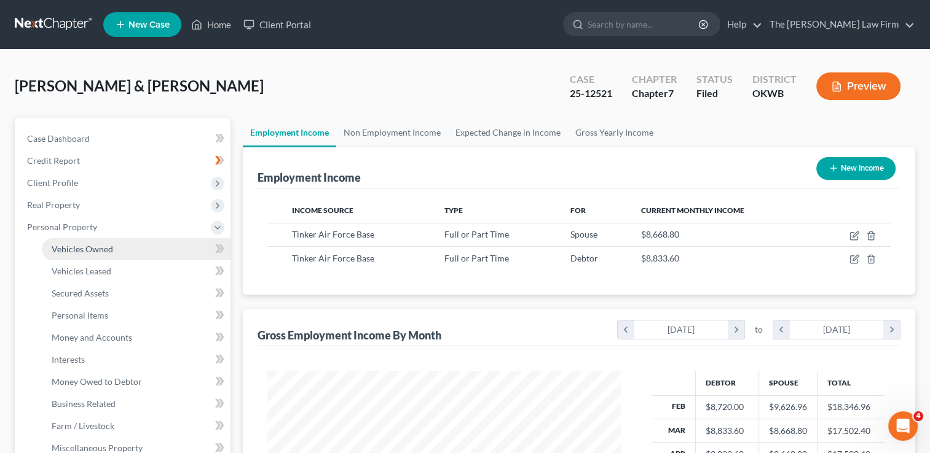
click at [111, 251] on span "Vehicles Owned" at bounding box center [82, 249] width 61 height 10
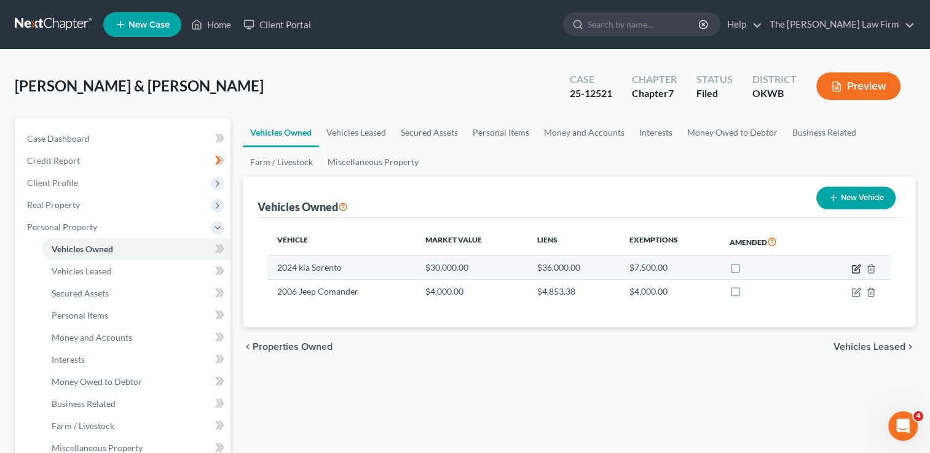
click at [857, 267] on icon "button" at bounding box center [856, 269] width 10 height 10
select select "0"
select select "2"
select select "3"
select select "23"
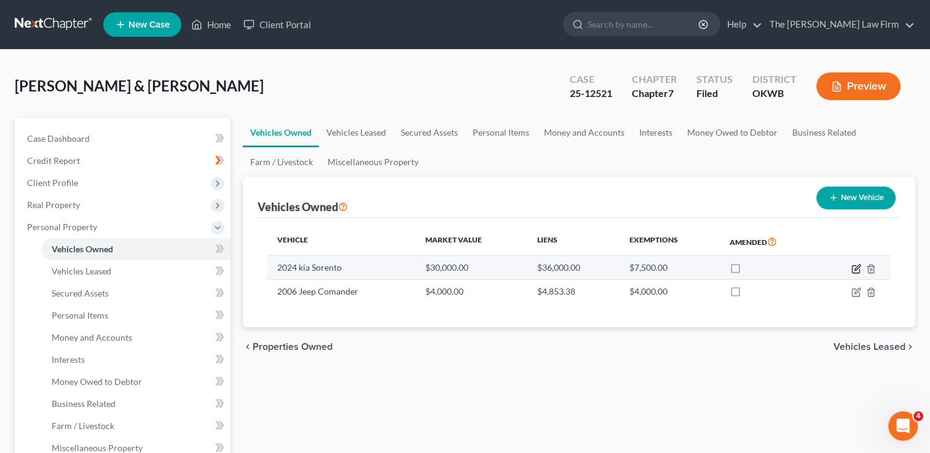
select select "2"
select select "0"
select select "2"
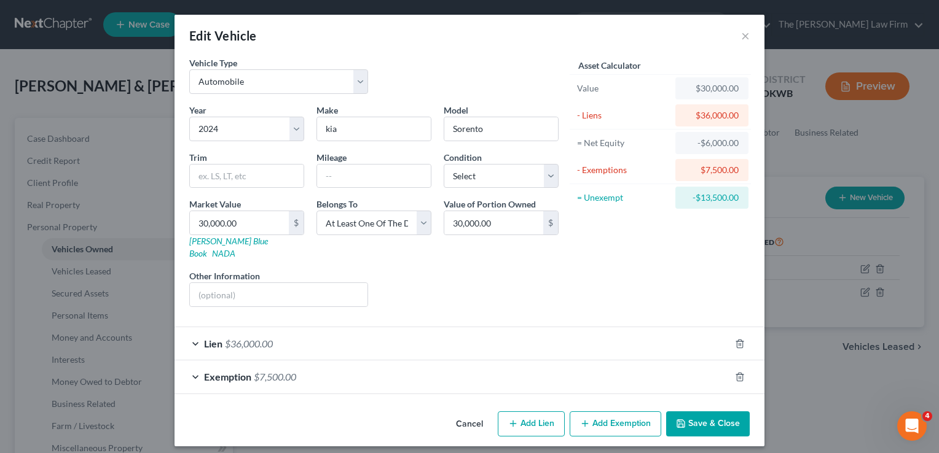
click at [334, 329] on div "Lien $36,000.00" at bounding box center [451, 343] width 555 height 33
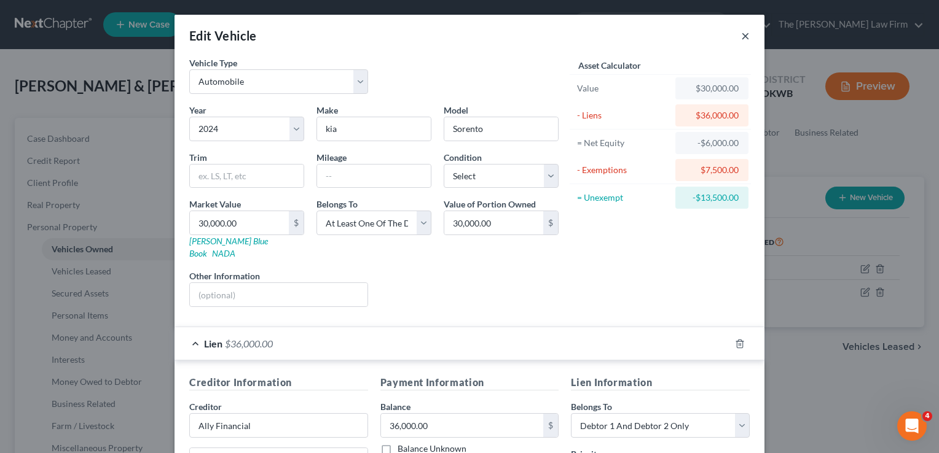
click at [742, 36] on button "×" at bounding box center [745, 35] width 9 height 15
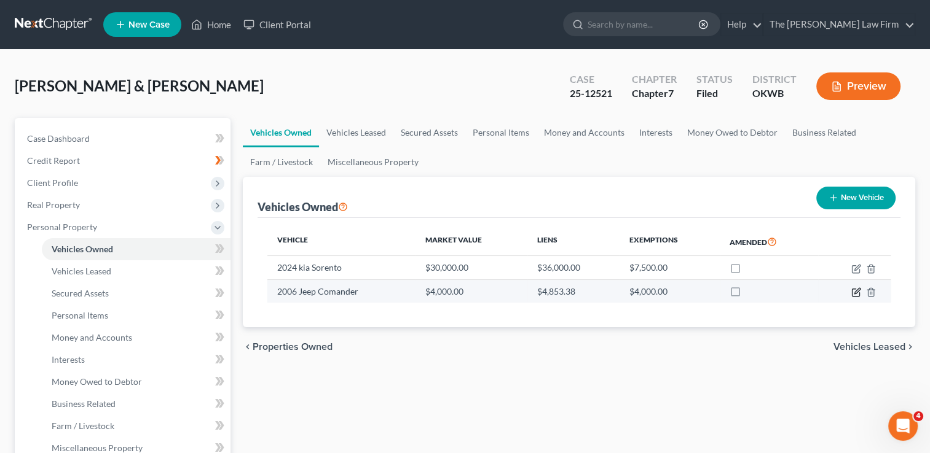
click at [854, 291] on icon "button" at bounding box center [856, 293] width 10 height 10
select select "0"
select select "20"
select select "2"
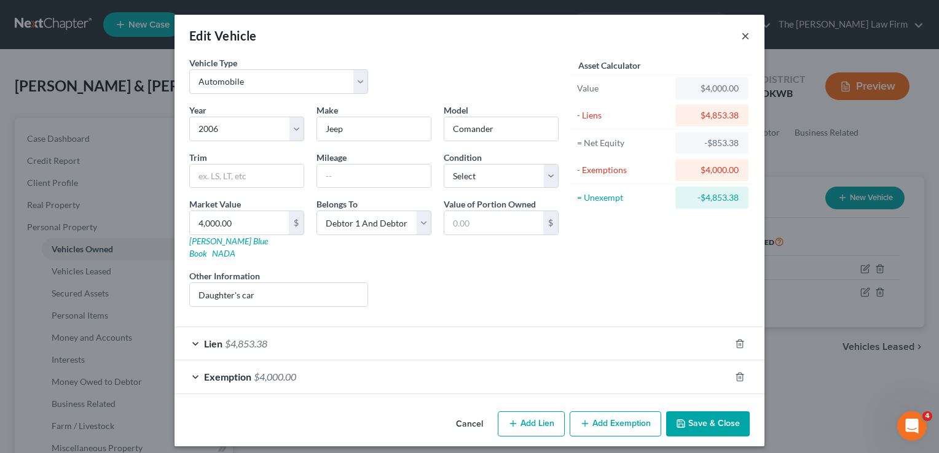
click at [742, 37] on button "×" at bounding box center [745, 35] width 9 height 15
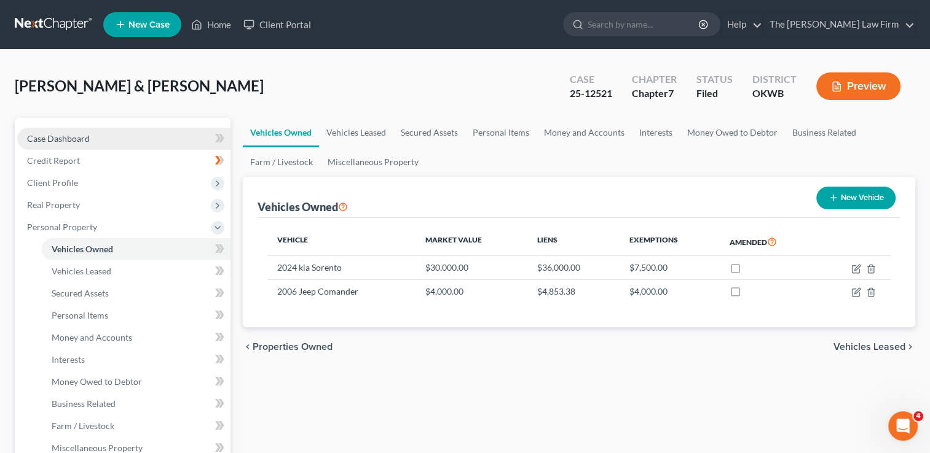
click at [64, 139] on span "Case Dashboard" at bounding box center [58, 138] width 63 height 10
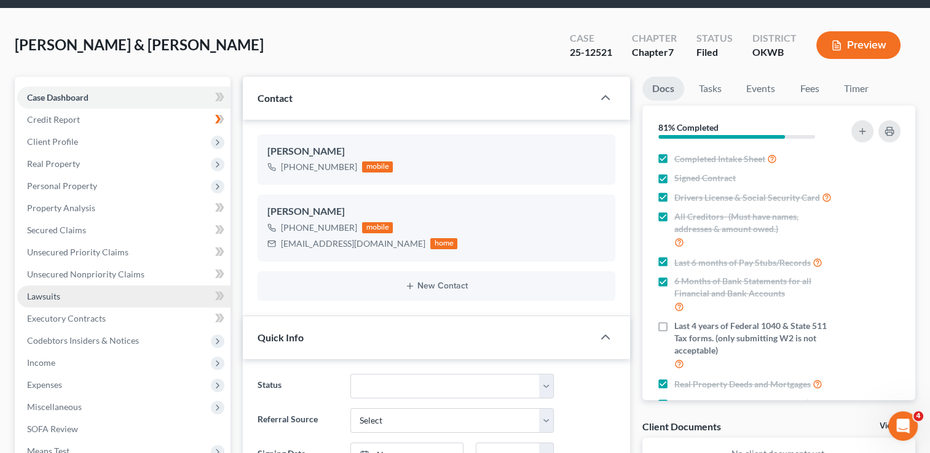
scroll to position [61, 0]
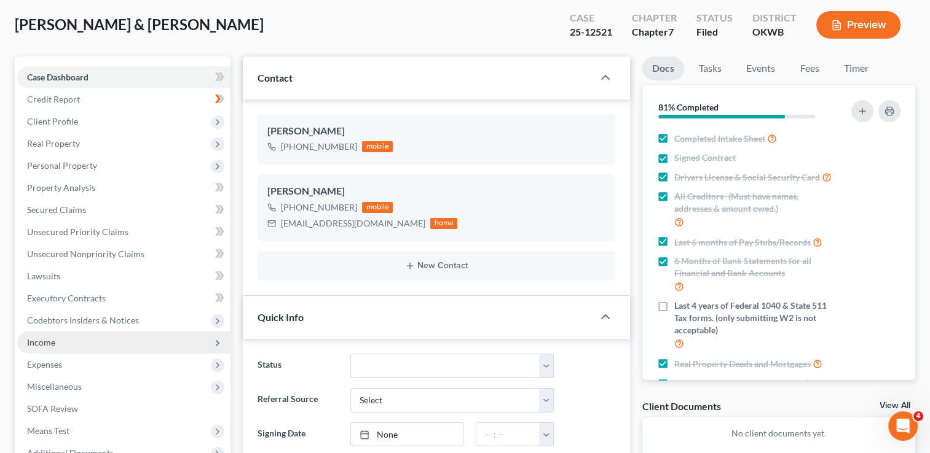
drag, startPoint x: 35, startPoint y: 345, endPoint x: 62, endPoint y: 344, distance: 27.1
click at [35, 345] on span "Income" at bounding box center [41, 342] width 28 height 10
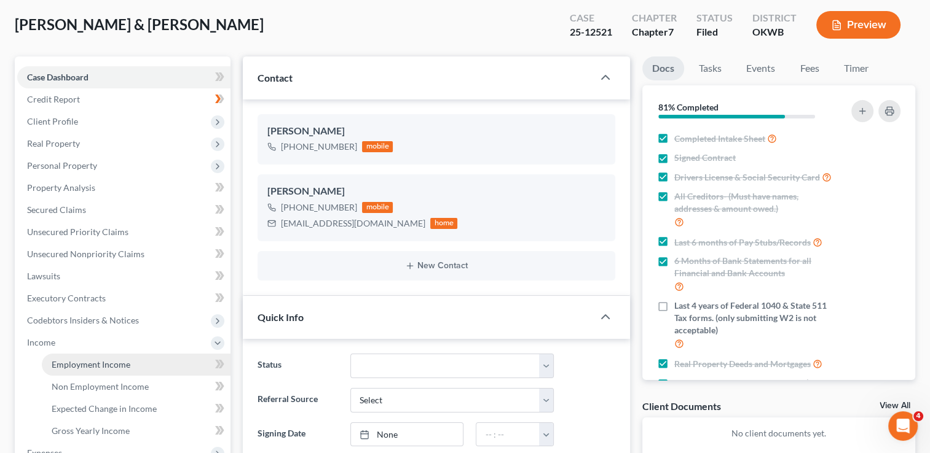
click at [104, 366] on span "Employment Income" at bounding box center [91, 364] width 79 height 10
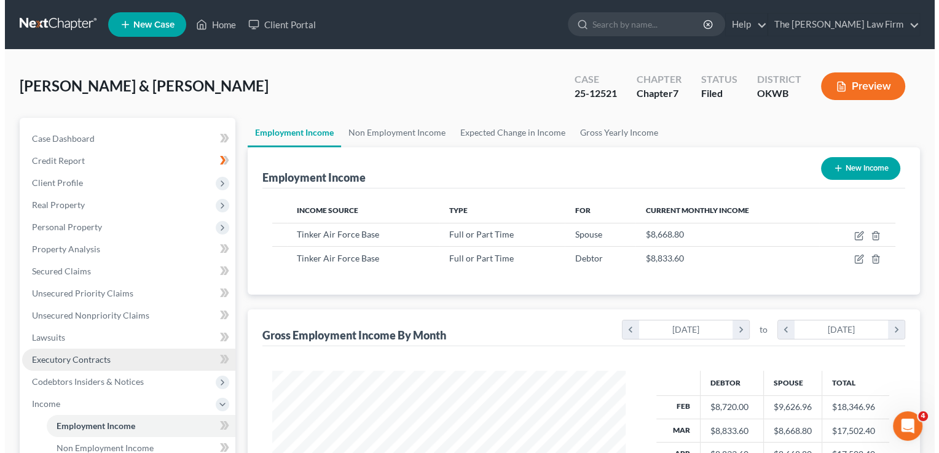
scroll to position [219, 378]
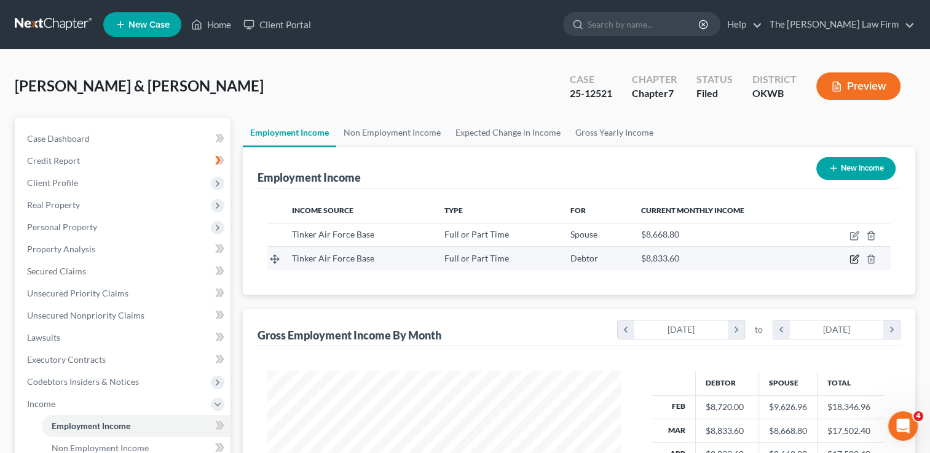
click at [853, 261] on icon "button" at bounding box center [854, 259] width 10 height 10
select select "0"
select select "37"
select select "1"
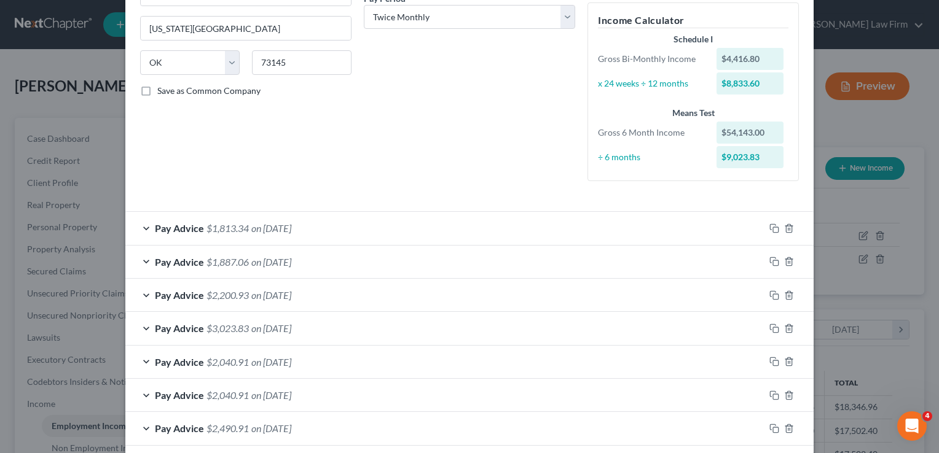
scroll to position [246, 0]
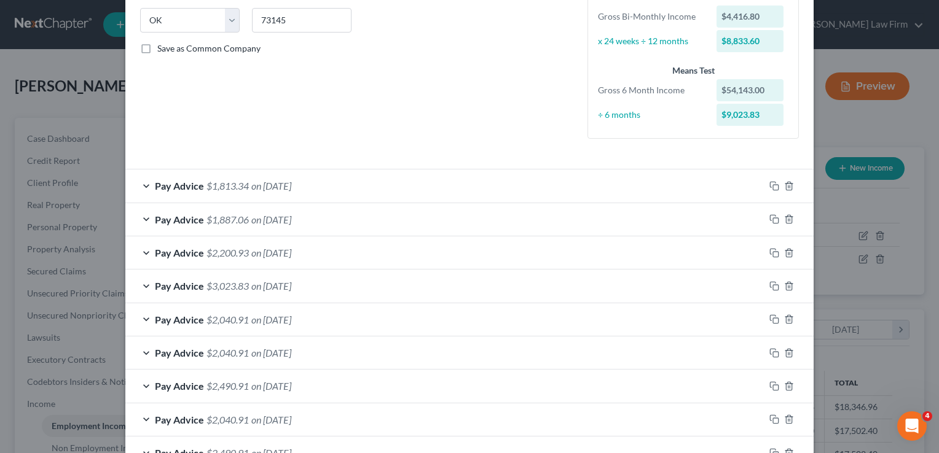
click at [391, 182] on div "Pay Advice $1,813.34 on [DATE]" at bounding box center [444, 186] width 639 height 33
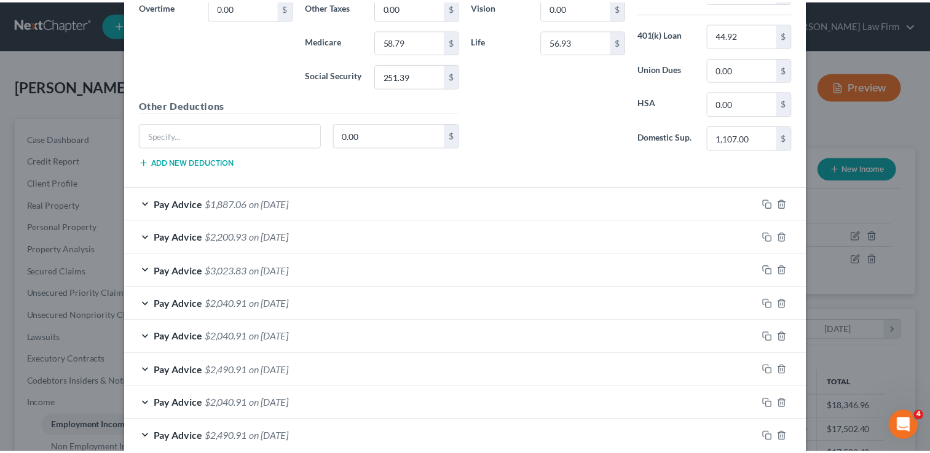
scroll to position [829, 0]
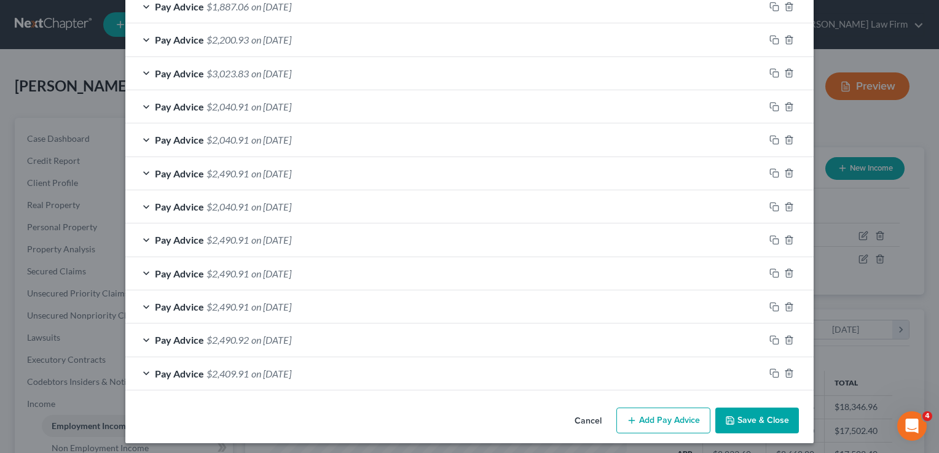
click at [589, 414] on button "Cancel" at bounding box center [588, 421] width 47 height 25
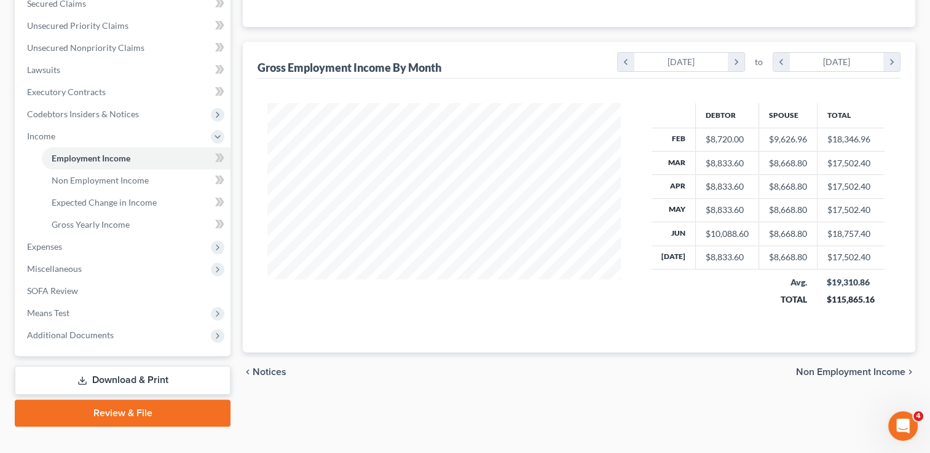
scroll to position [287, 0]
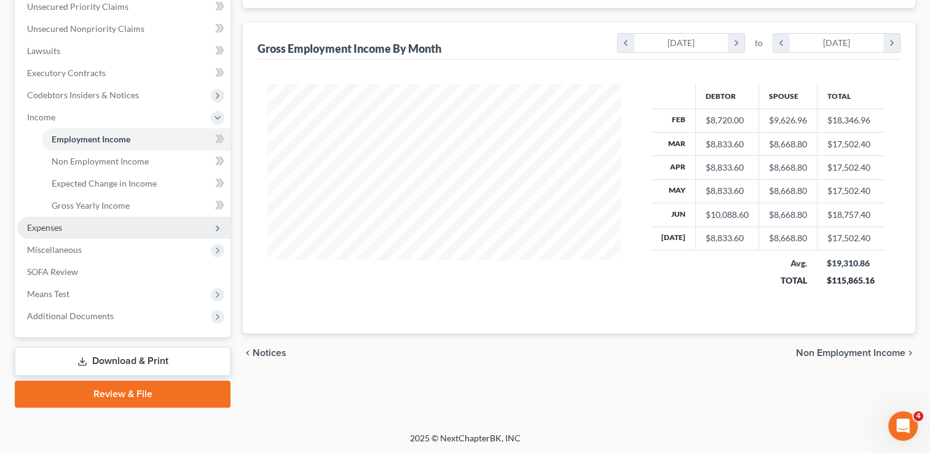
click at [74, 224] on span "Expenses" at bounding box center [123, 228] width 213 height 22
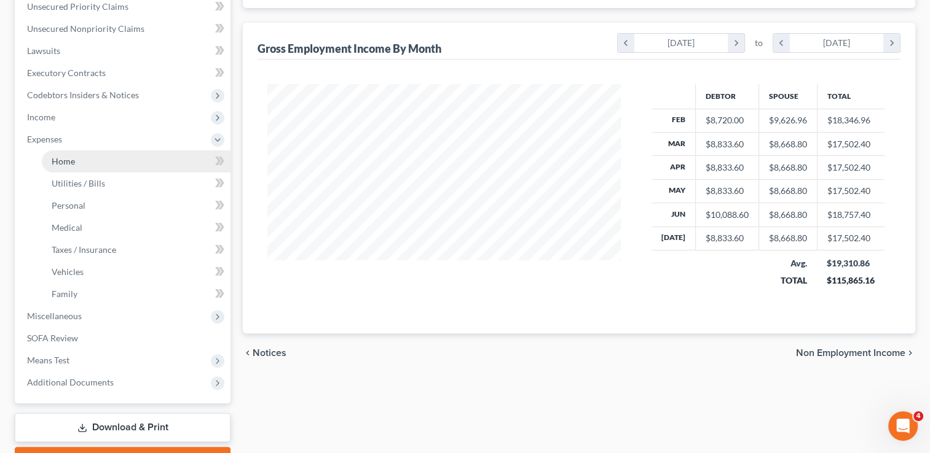
click at [70, 163] on span "Home" at bounding box center [63, 161] width 23 height 10
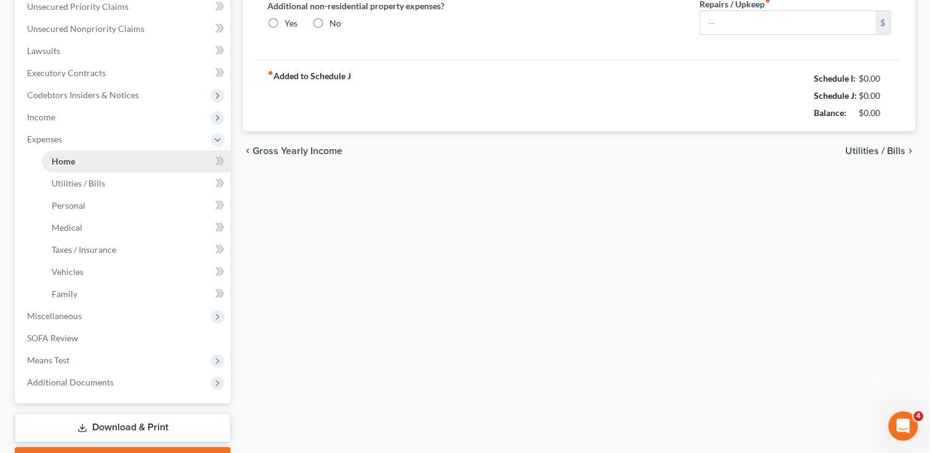
type input "1,800.00"
type input "0.00"
radio input "true"
type input "200.00"
type input "0.00"
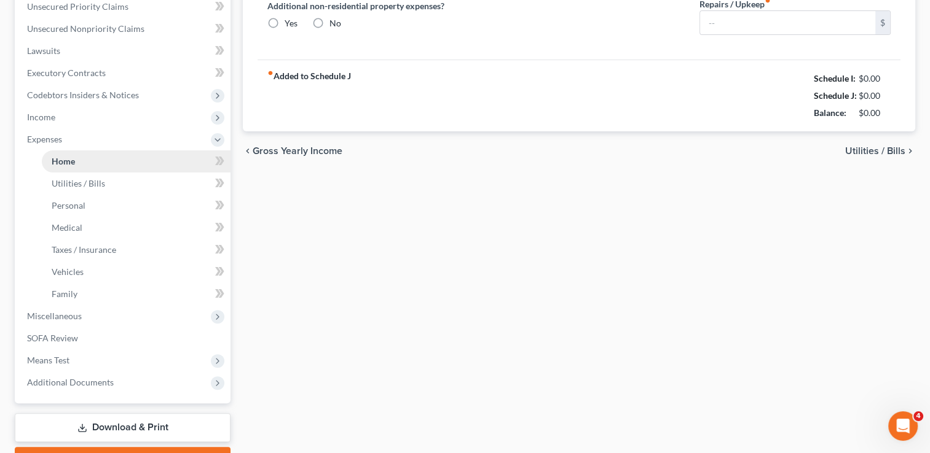
type input "0.00"
type input "300.00"
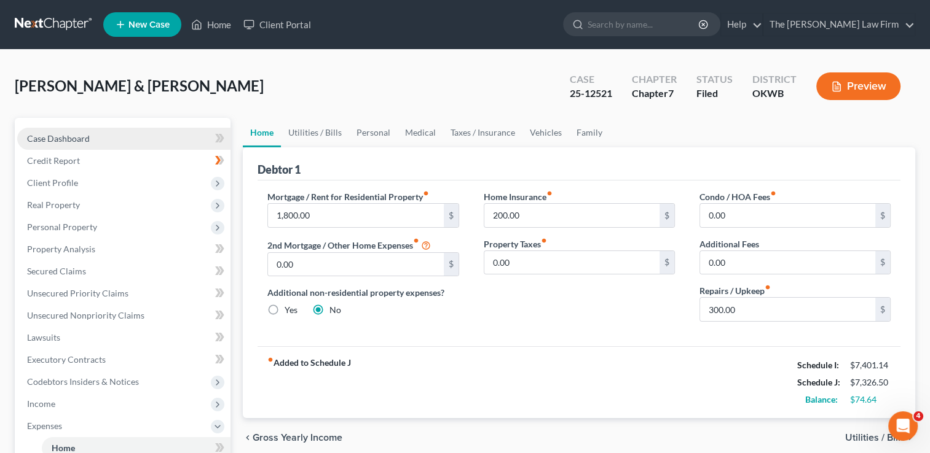
click at [74, 135] on span "Case Dashboard" at bounding box center [58, 138] width 63 height 10
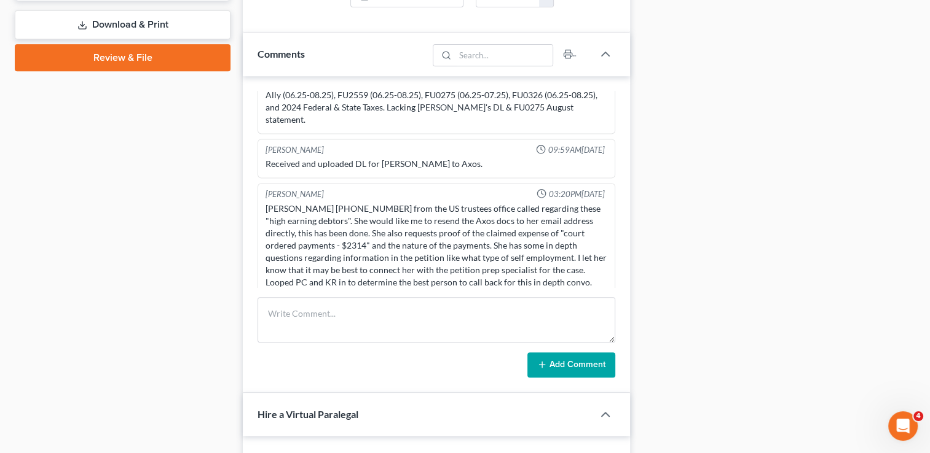
scroll to position [553, 0]
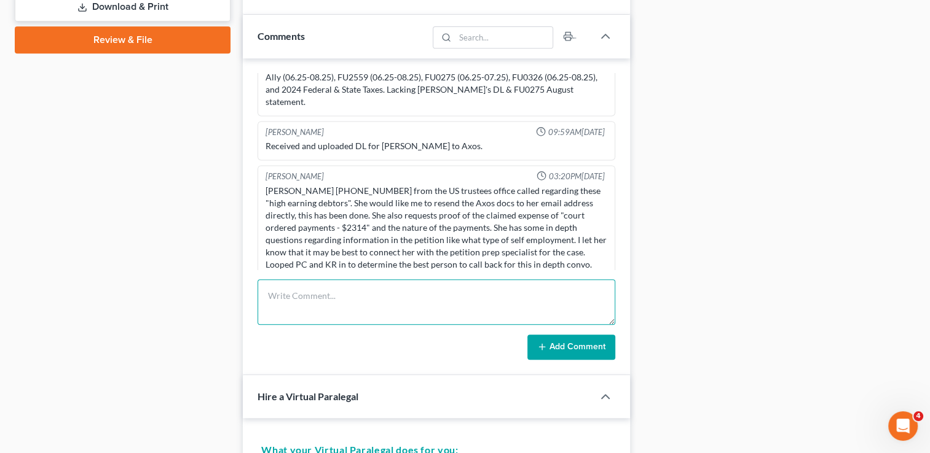
paste textarea "I spoke with [PERSON_NAME]. There was a misunderstanding when I spoke with him …"
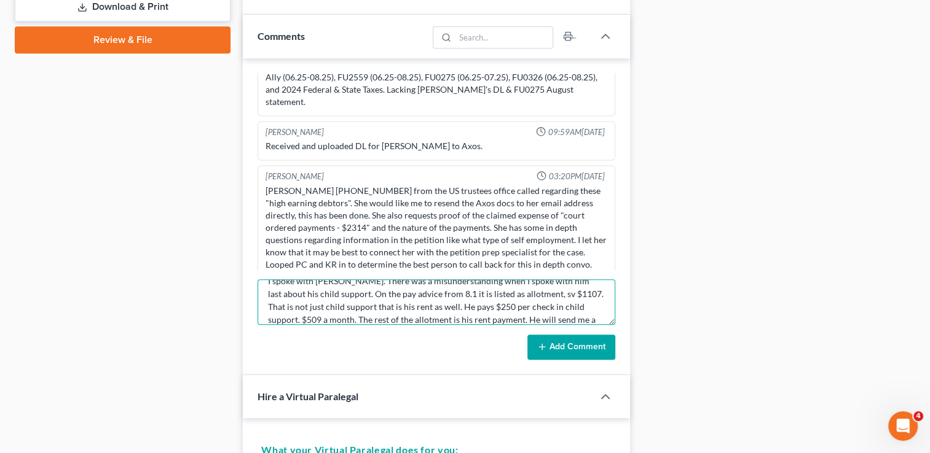
scroll to position [0, 0]
type textarea "I spoke with [PERSON_NAME]. There was a misunderstanding when I spoke with him …"
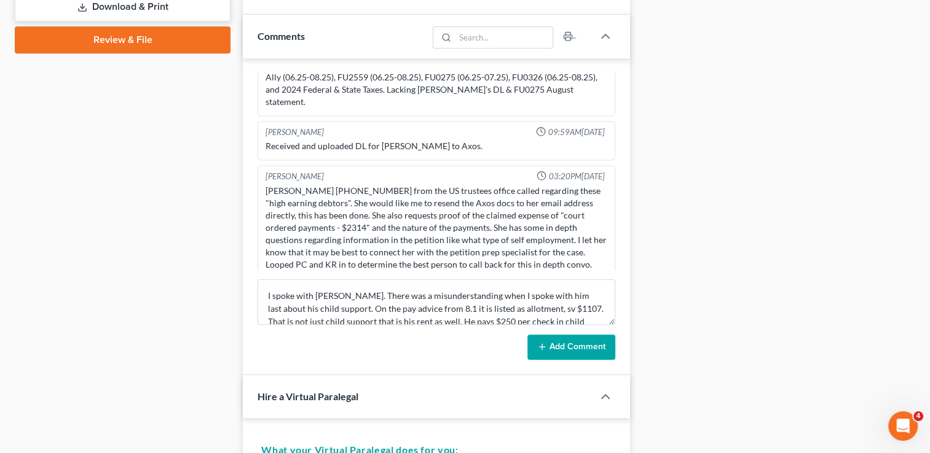
click at [558, 345] on button "Add Comment" at bounding box center [571, 348] width 88 height 26
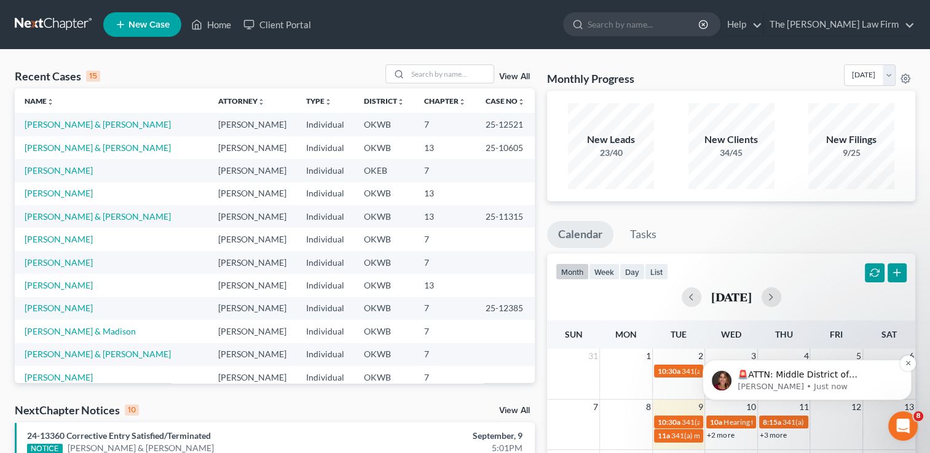
click at [817, 376] on p "🚨ATTN: Middle District of [US_STATE] The court has added a new Credit Counselin…" at bounding box center [816, 375] width 159 height 12
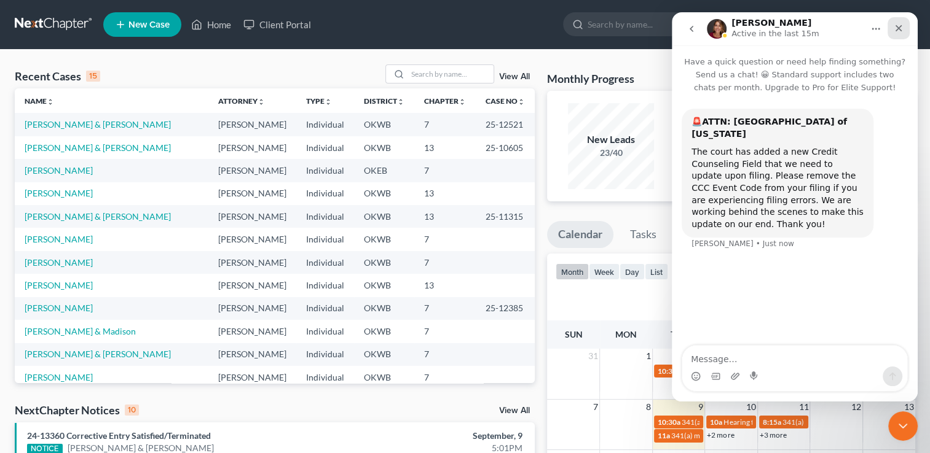
click at [900, 25] on icon "Close" at bounding box center [898, 28] width 10 height 10
